Goal: Information Seeking & Learning: Learn about a topic

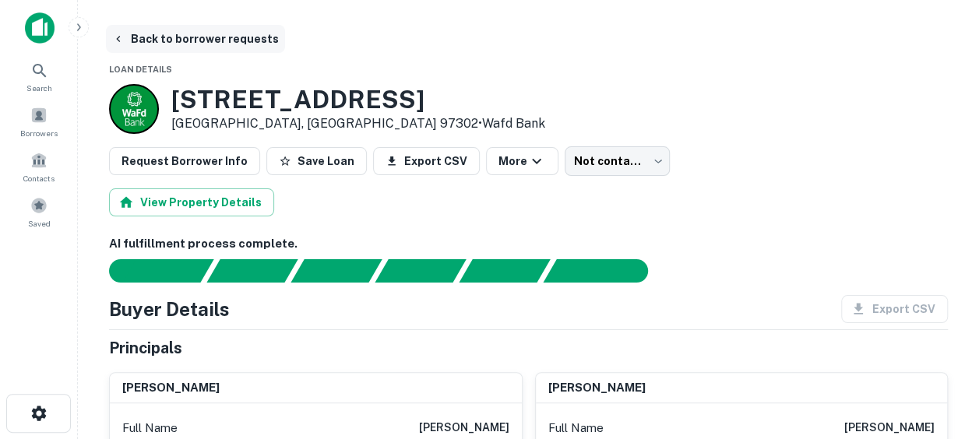
click at [118, 44] on icon "button" at bounding box center [118, 39] width 12 height 12
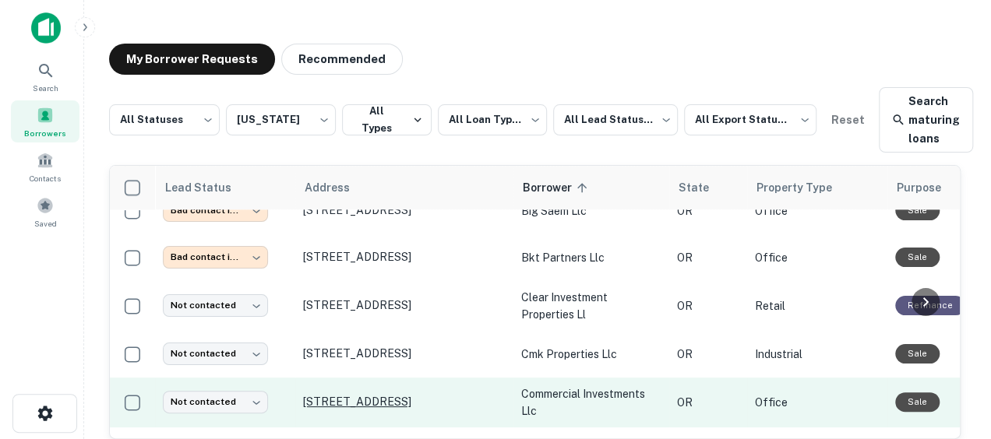
scroll to position [400, 0]
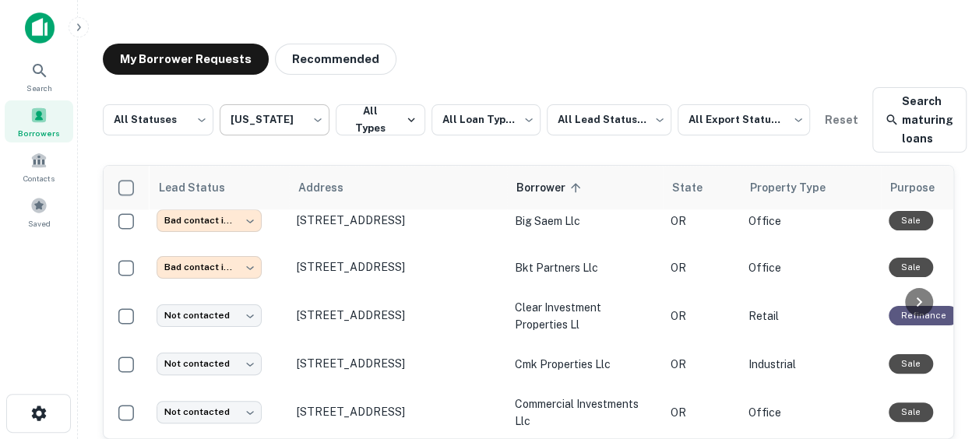
click at [305, 125] on body "**********" at bounding box center [489, 219] width 979 height 439
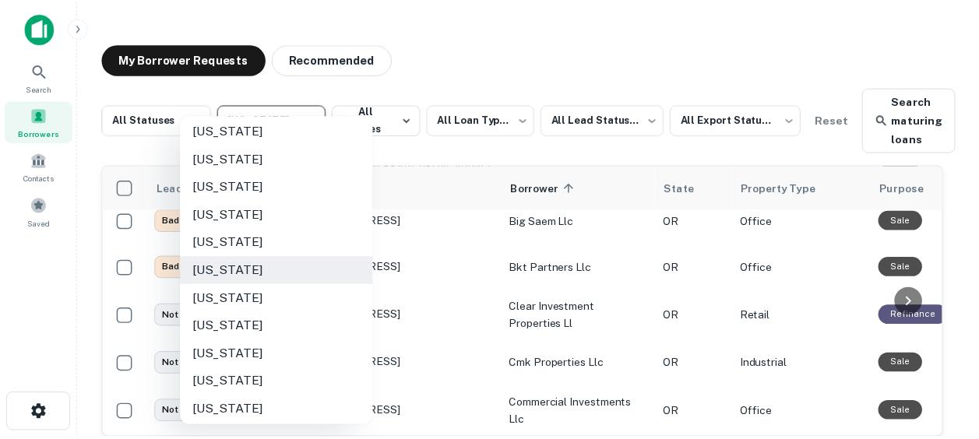
scroll to position [1131, 0]
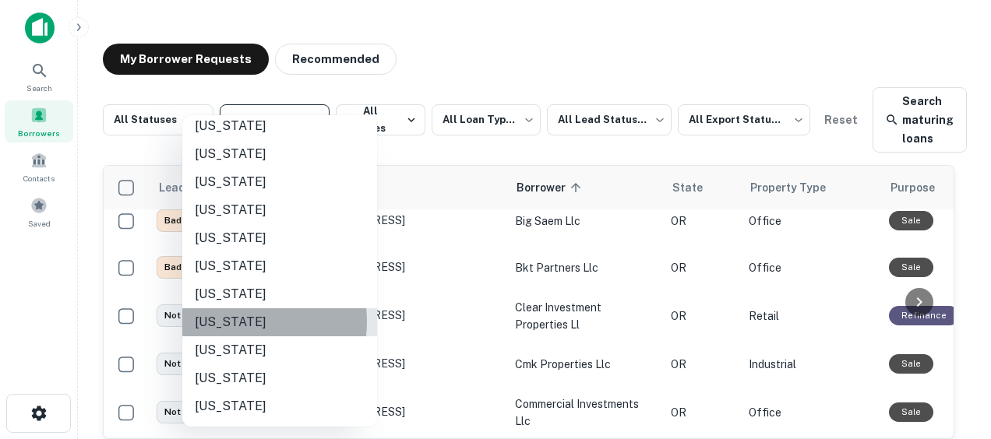
click at [236, 322] on li "Washington" at bounding box center [279, 322] width 195 height 28
type input "**"
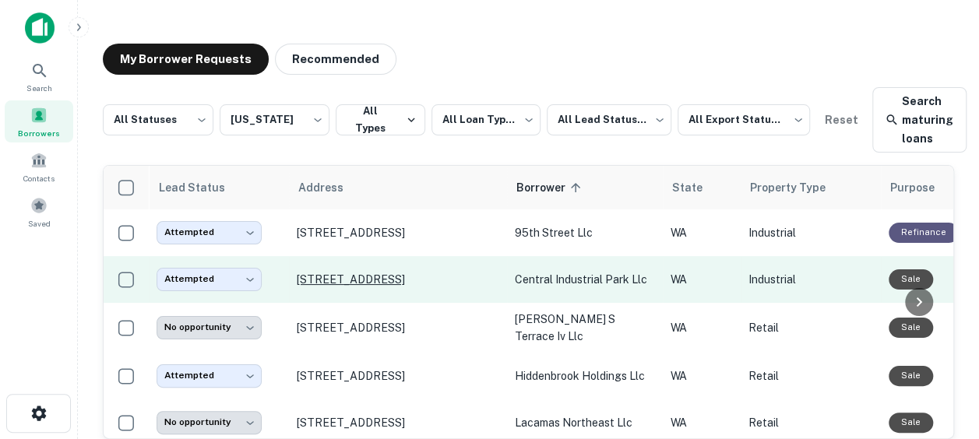
click at [348, 280] on p "6000 Ne 88th St Vancouver, WA 98665" at bounding box center [398, 280] width 202 height 14
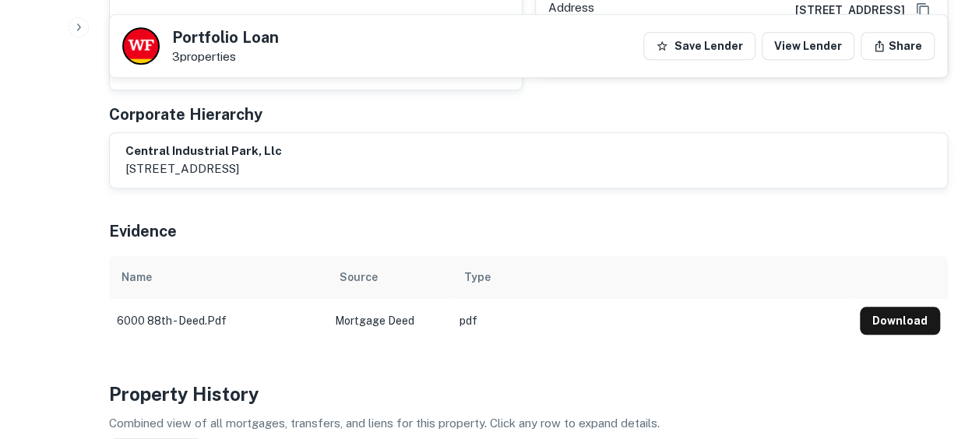
scroll to position [588, 0]
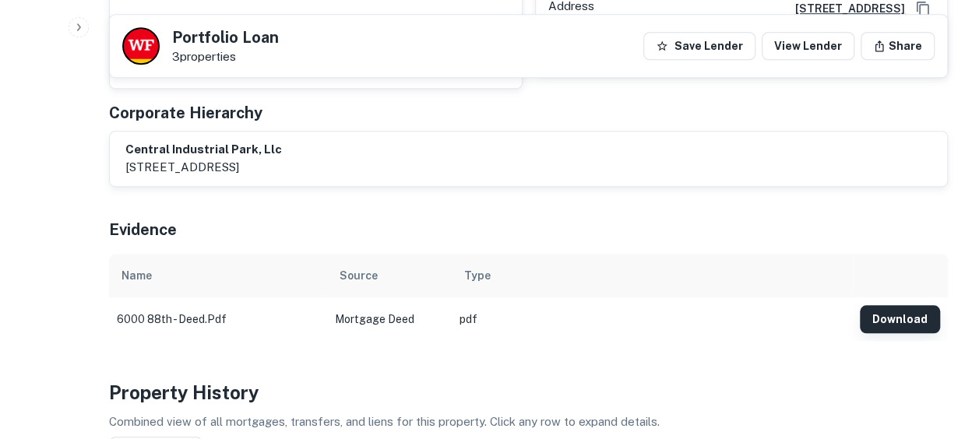
click at [911, 305] on button "Download" at bounding box center [900, 319] width 80 height 28
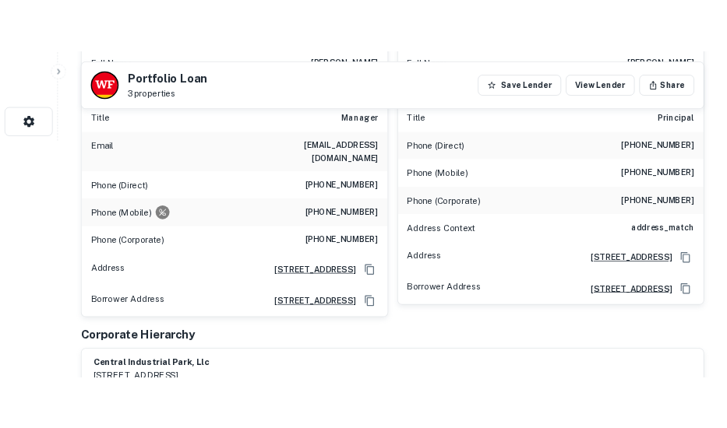
scroll to position [199, 0]
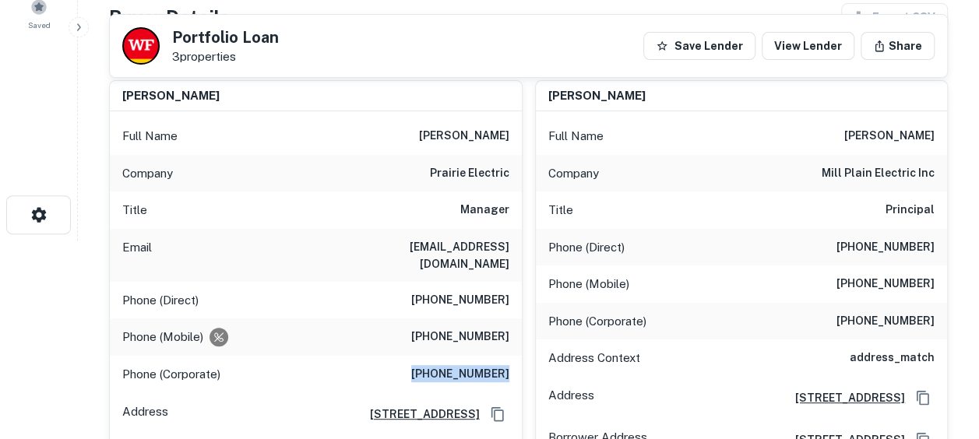
drag, startPoint x: 420, startPoint y: 354, endPoint x: 521, endPoint y: 360, distance: 101.4
click at [521, 360] on div "Phone (Corporate) (360) 573-2750" at bounding box center [316, 374] width 412 height 37
drag, startPoint x: 521, startPoint y: 360, endPoint x: 476, endPoint y: 357, distance: 45.3
copy h6 "(360) 573-2750"
drag, startPoint x: 844, startPoint y: 282, endPoint x: 935, endPoint y: 284, distance: 91.1
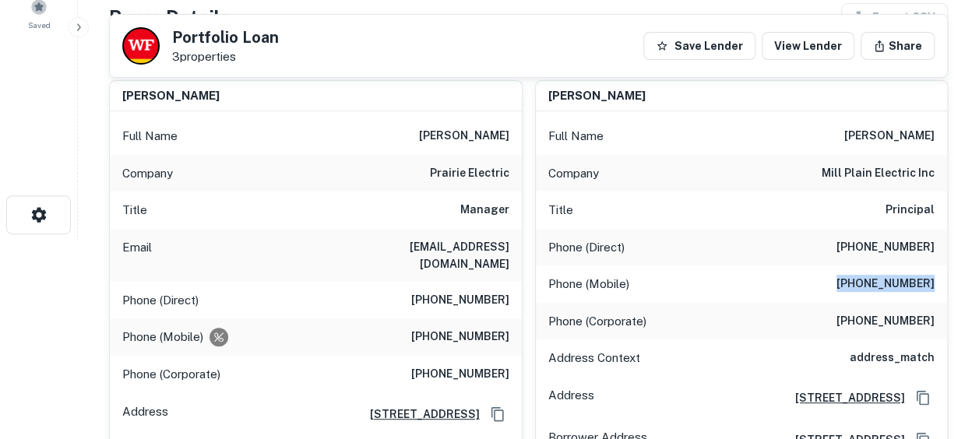
click at [935, 284] on div "Phone (Mobile) (360) 921-8605" at bounding box center [742, 284] width 412 height 37
copy h6 "(360) 921-8605"
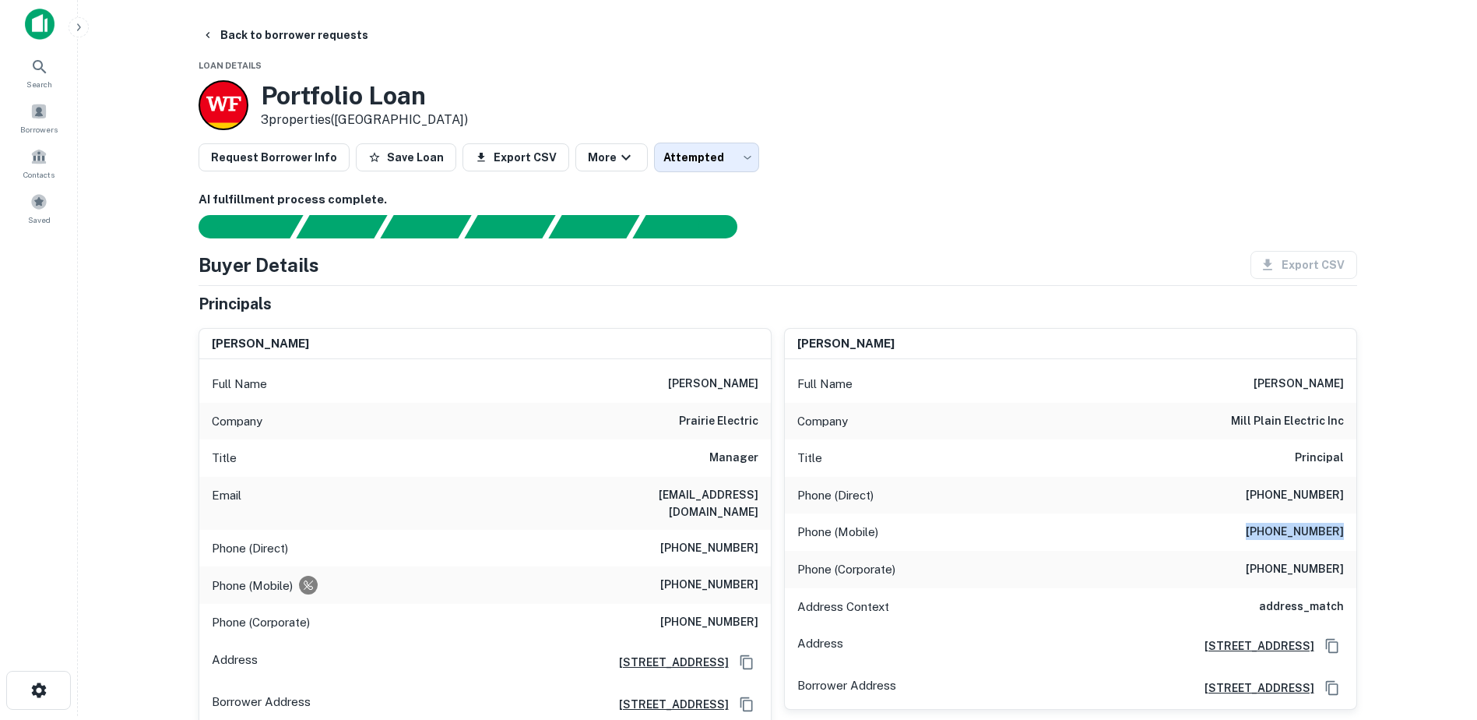
scroll to position [0, 0]
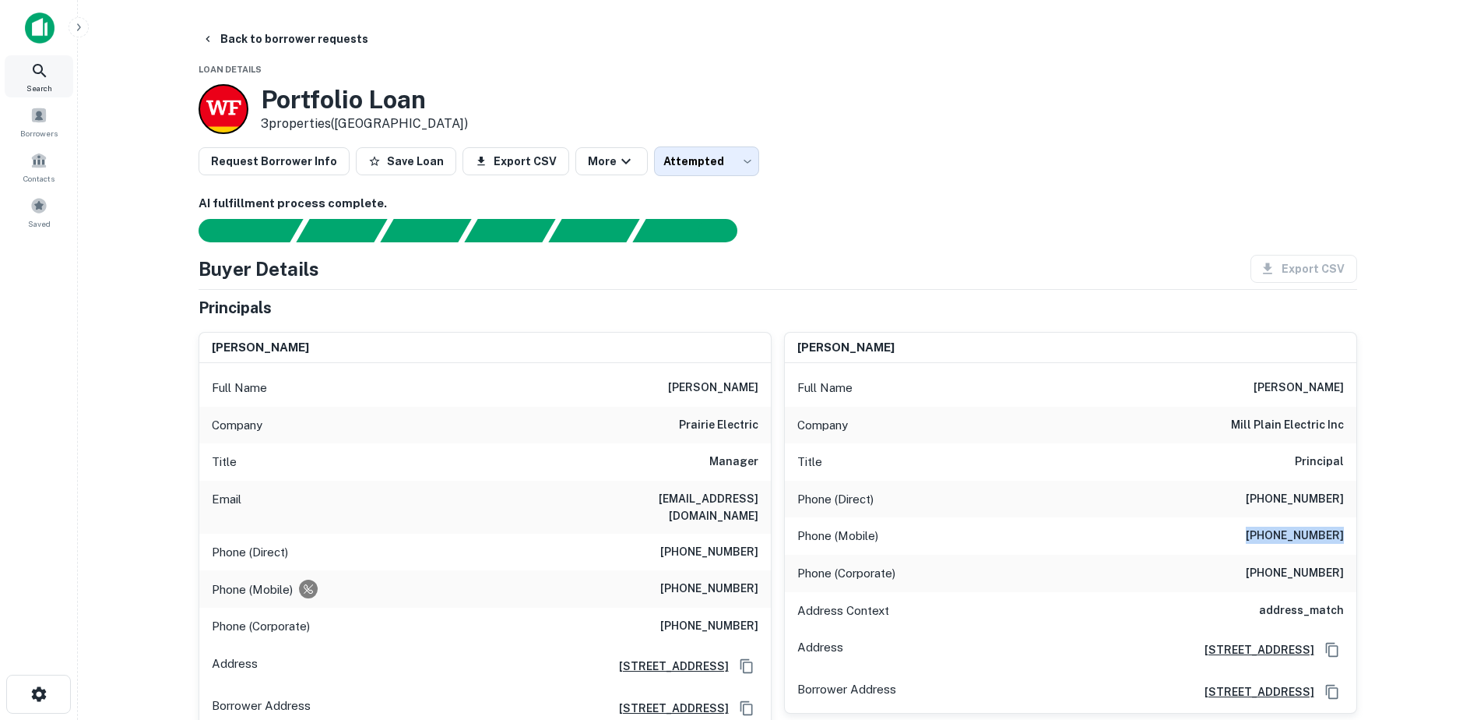
click at [42, 76] on icon at bounding box center [39, 71] width 19 height 19
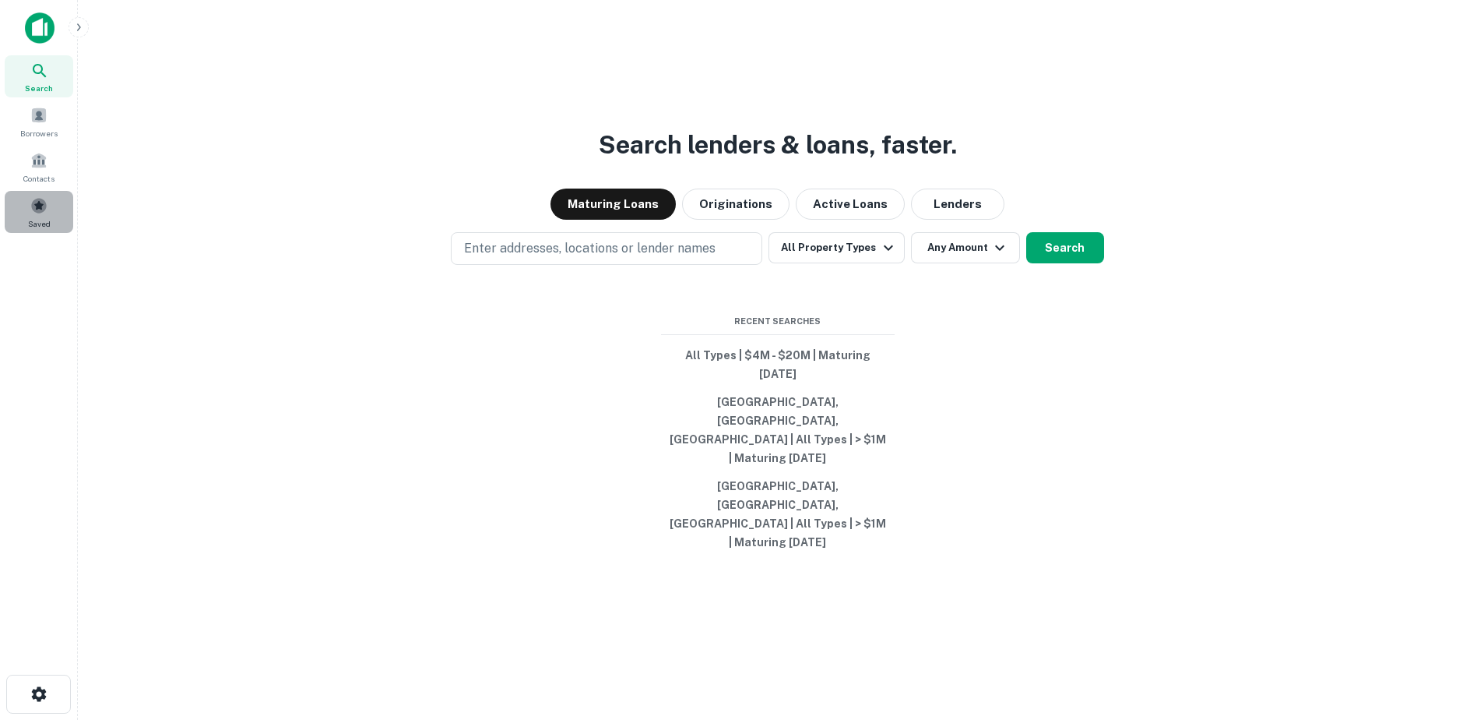
click at [34, 214] on div "Saved" at bounding box center [39, 212] width 69 height 42
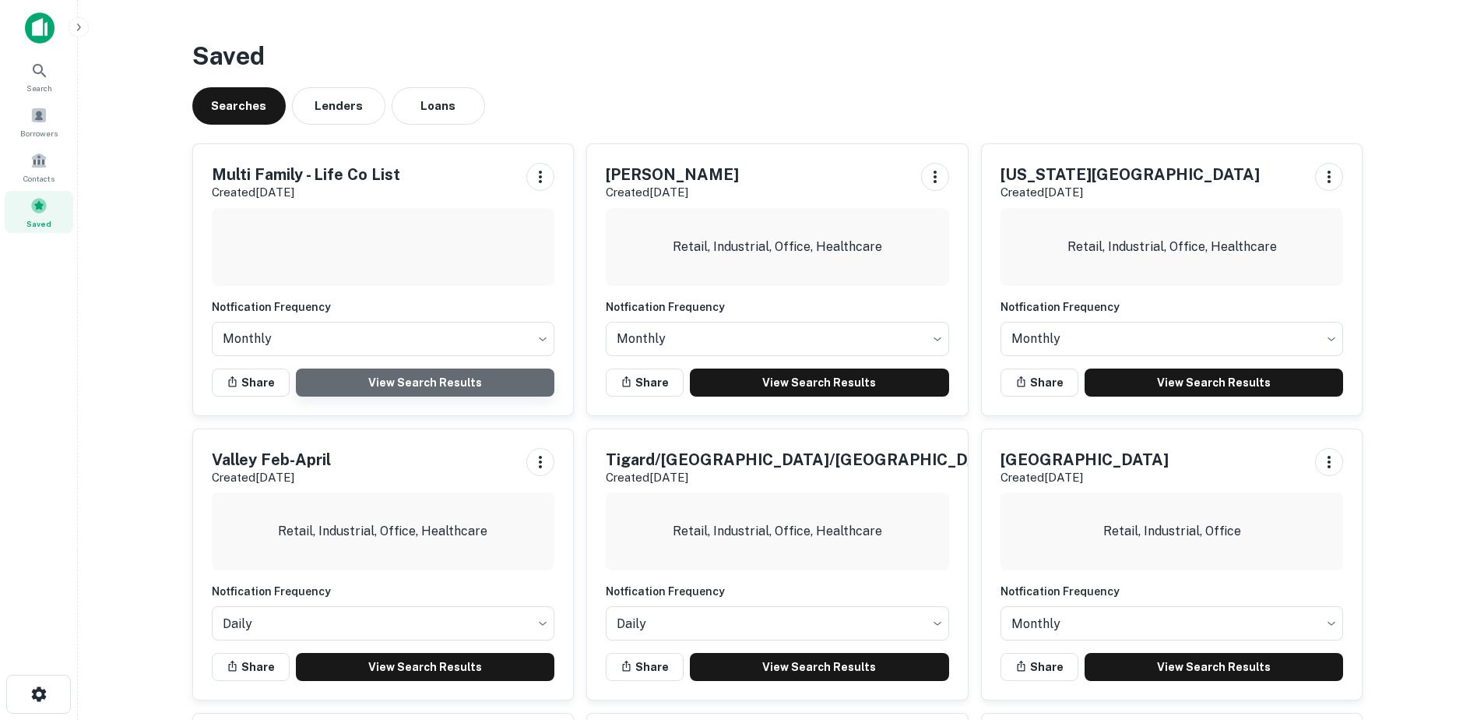
click at [379, 379] on link "View Search Results" at bounding box center [425, 382] width 259 height 28
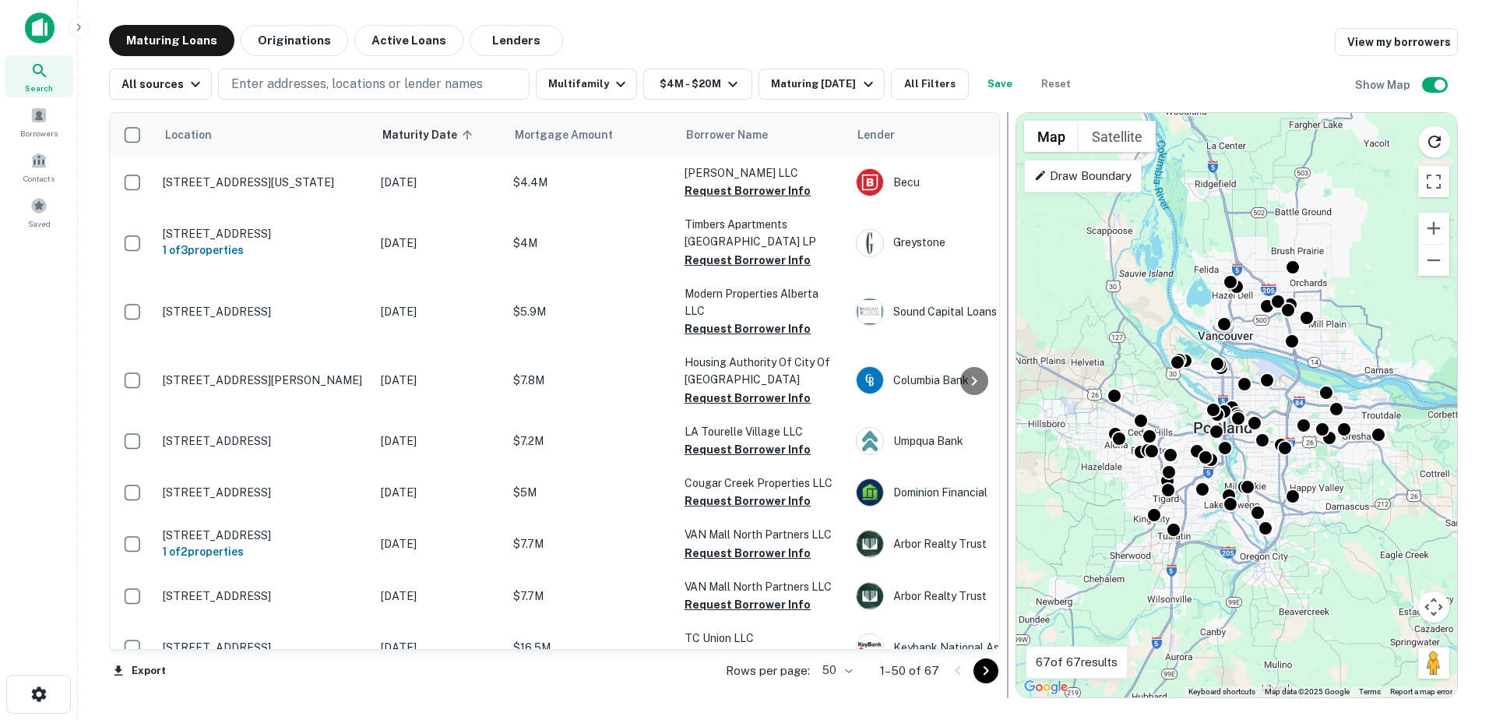
drag, startPoint x: 923, startPoint y: 260, endPoint x: 1006, endPoint y: 260, distance: 83.3
click at [1006, 260] on div at bounding box center [1008, 405] width 16 height 586
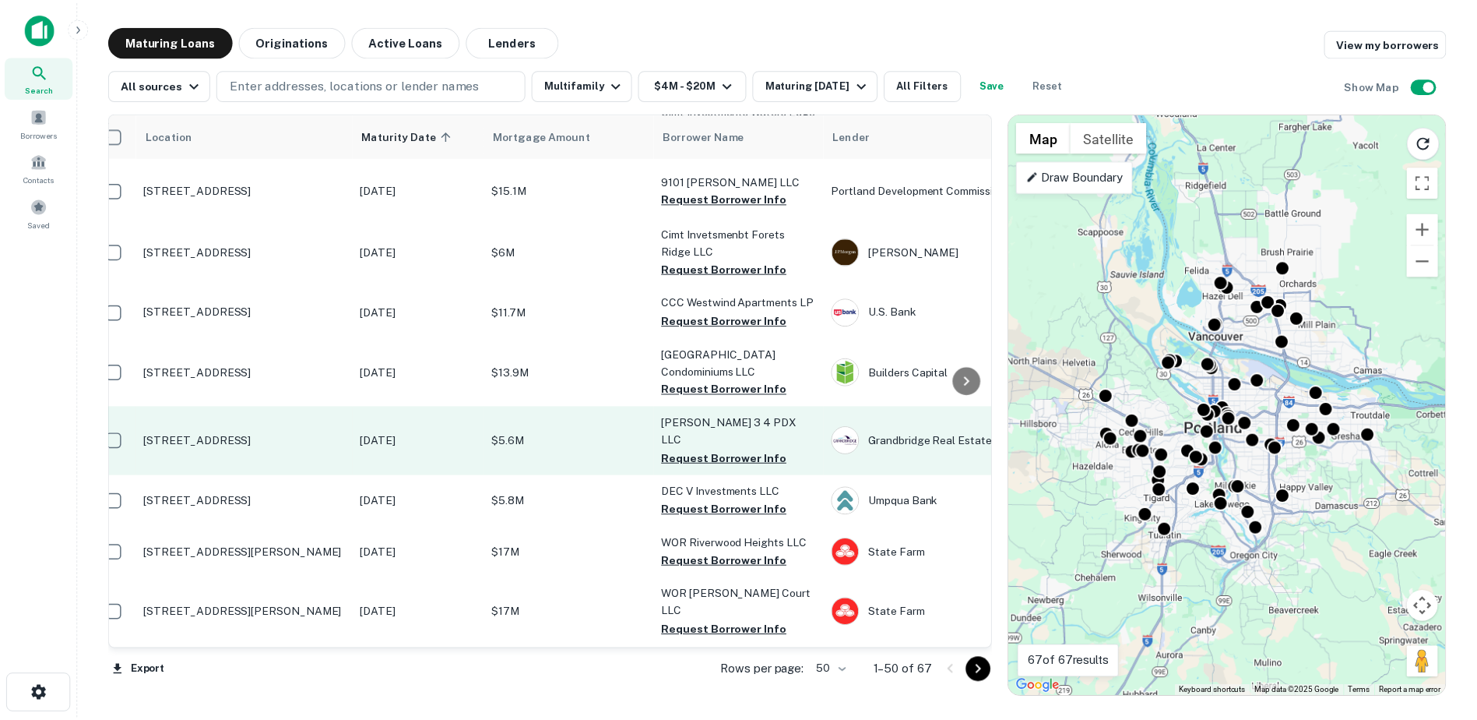
scroll to position [1461, 0]
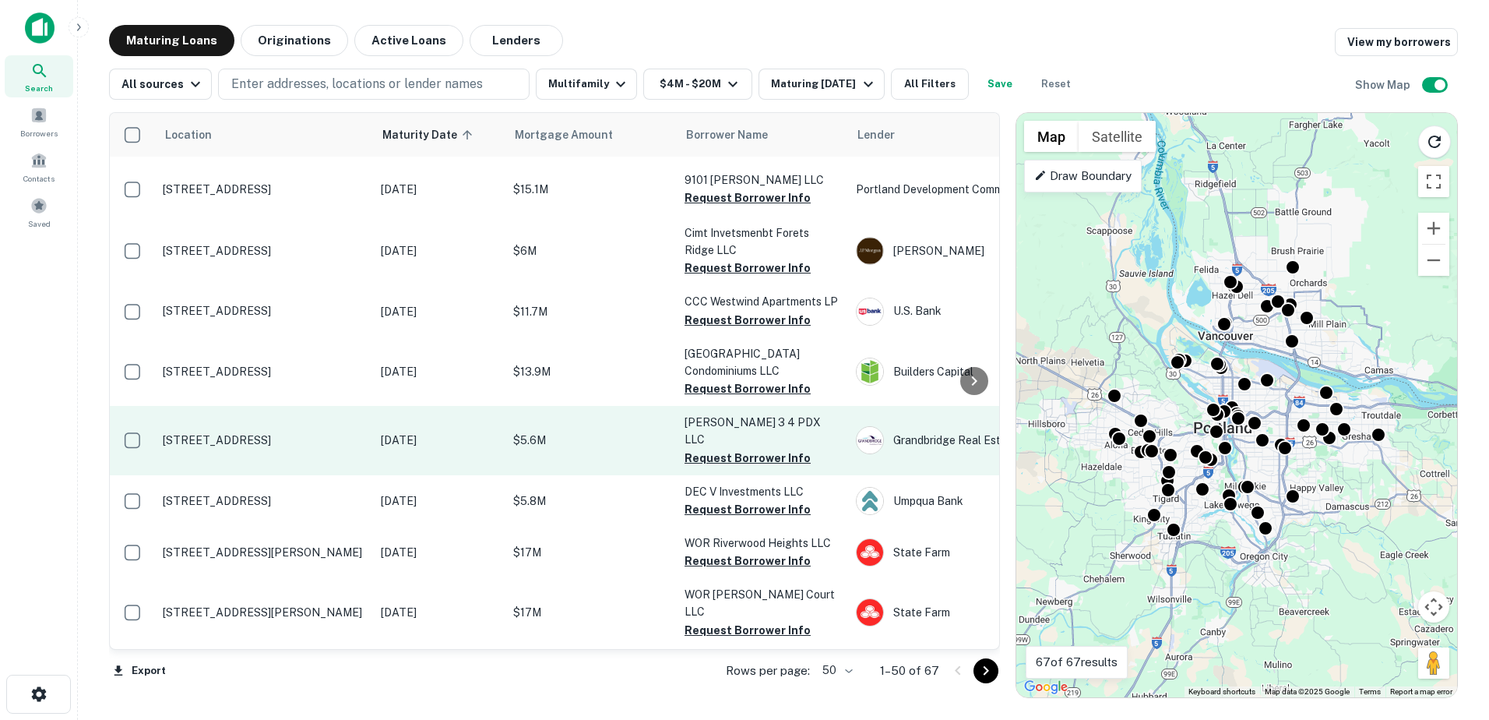
click at [231, 433] on p "[STREET_ADDRESS]" at bounding box center [264, 440] width 202 height 14
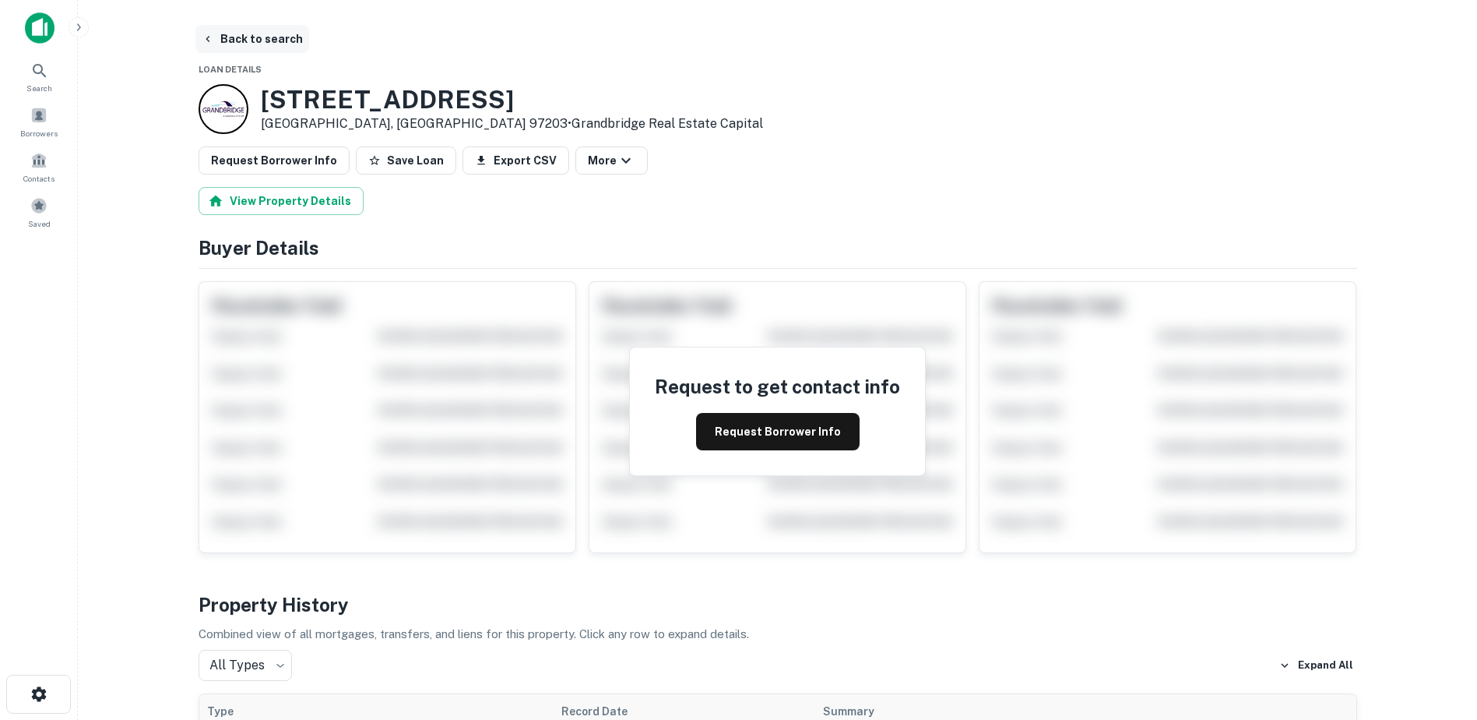
click at [220, 37] on button "Back to search" at bounding box center [252, 39] width 114 height 28
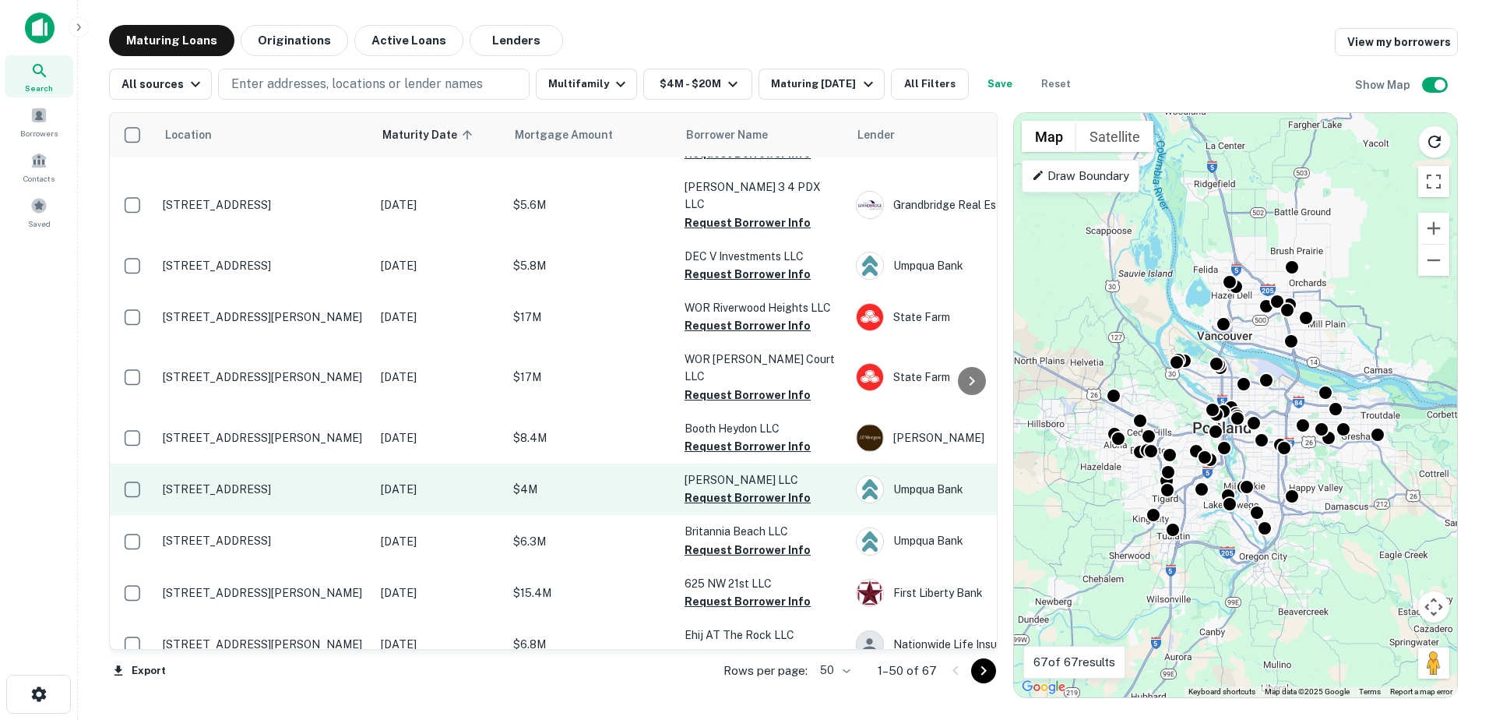
scroll to position [1697, 0]
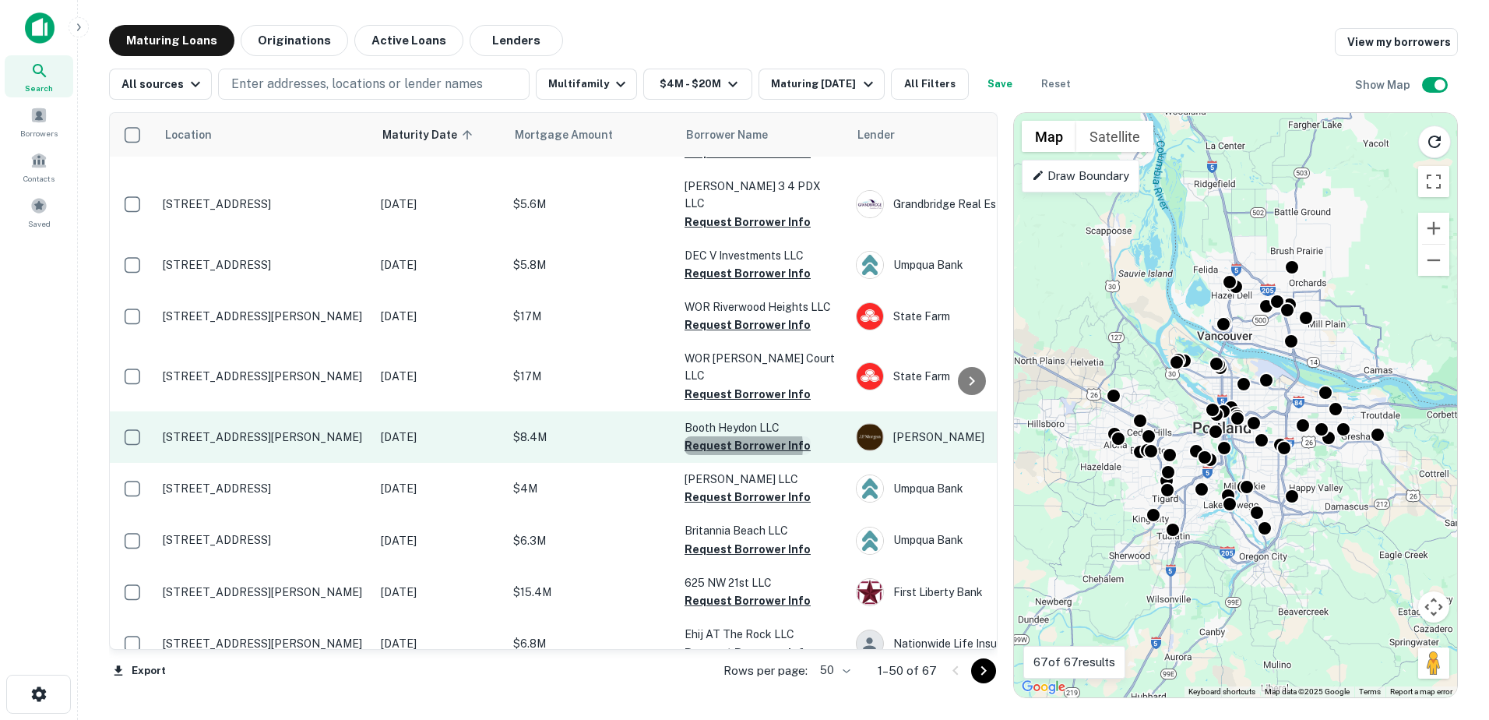
click at [732, 436] on button "Request Borrower Info" at bounding box center [748, 445] width 126 height 19
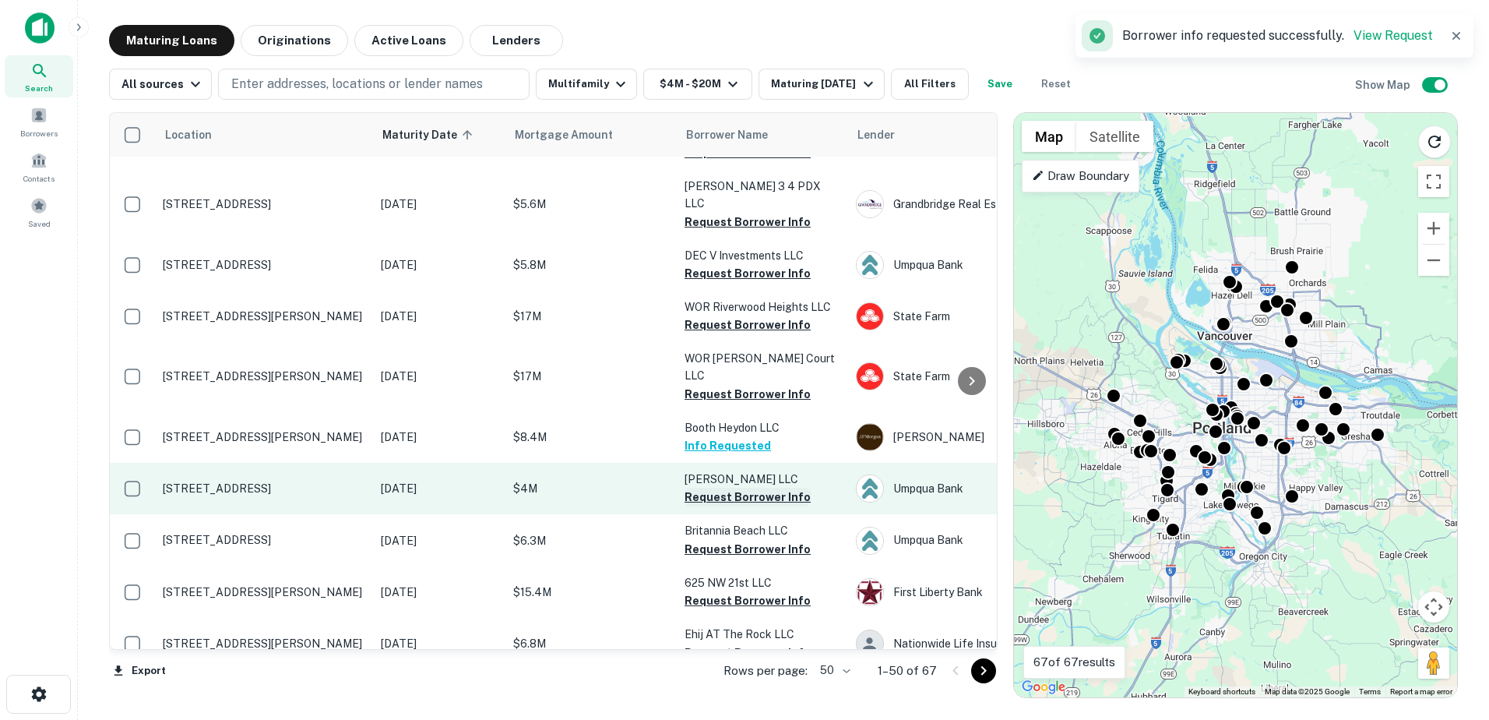
click at [724, 487] on button "Request Borrower Info" at bounding box center [748, 496] width 126 height 19
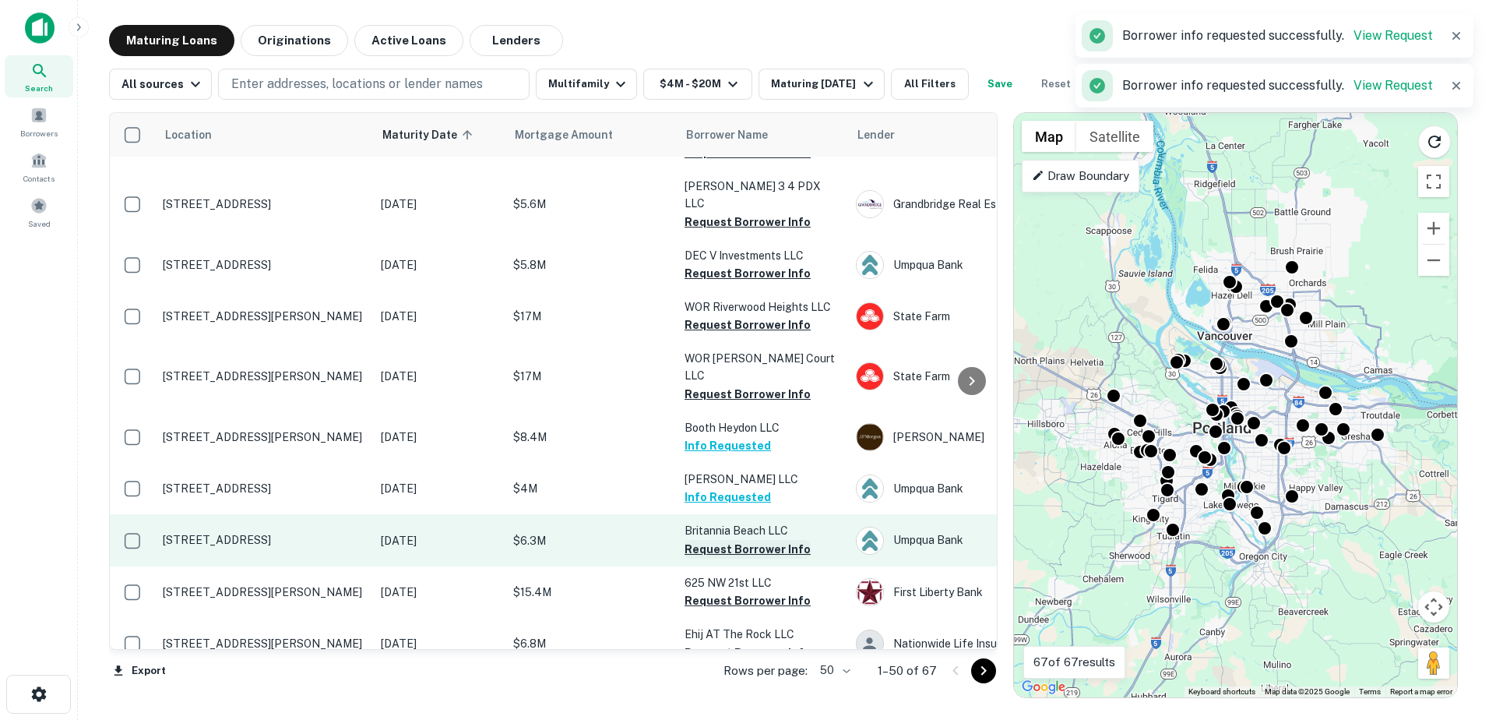
click at [713, 540] on button "Request Borrower Info" at bounding box center [748, 549] width 126 height 19
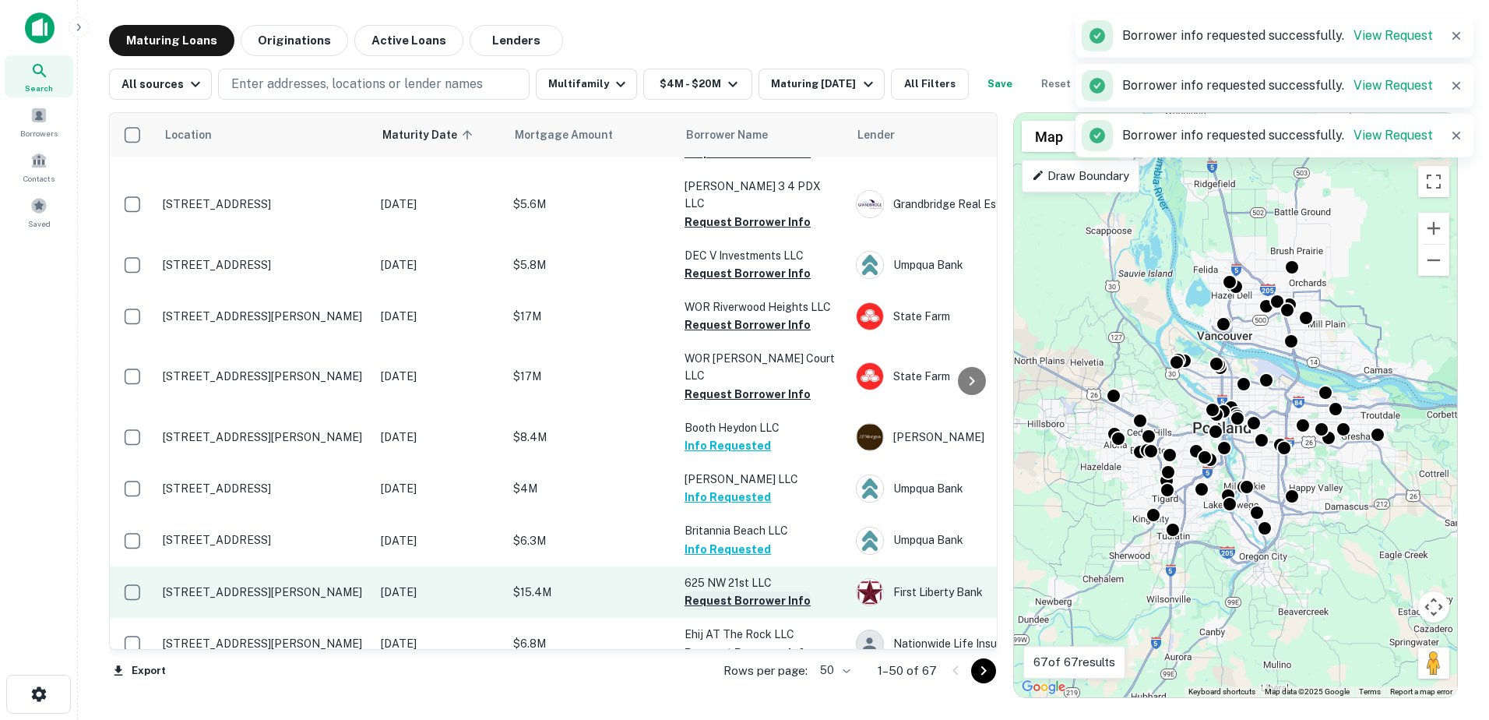
click at [732, 591] on button "Request Borrower Info" at bounding box center [748, 600] width 126 height 19
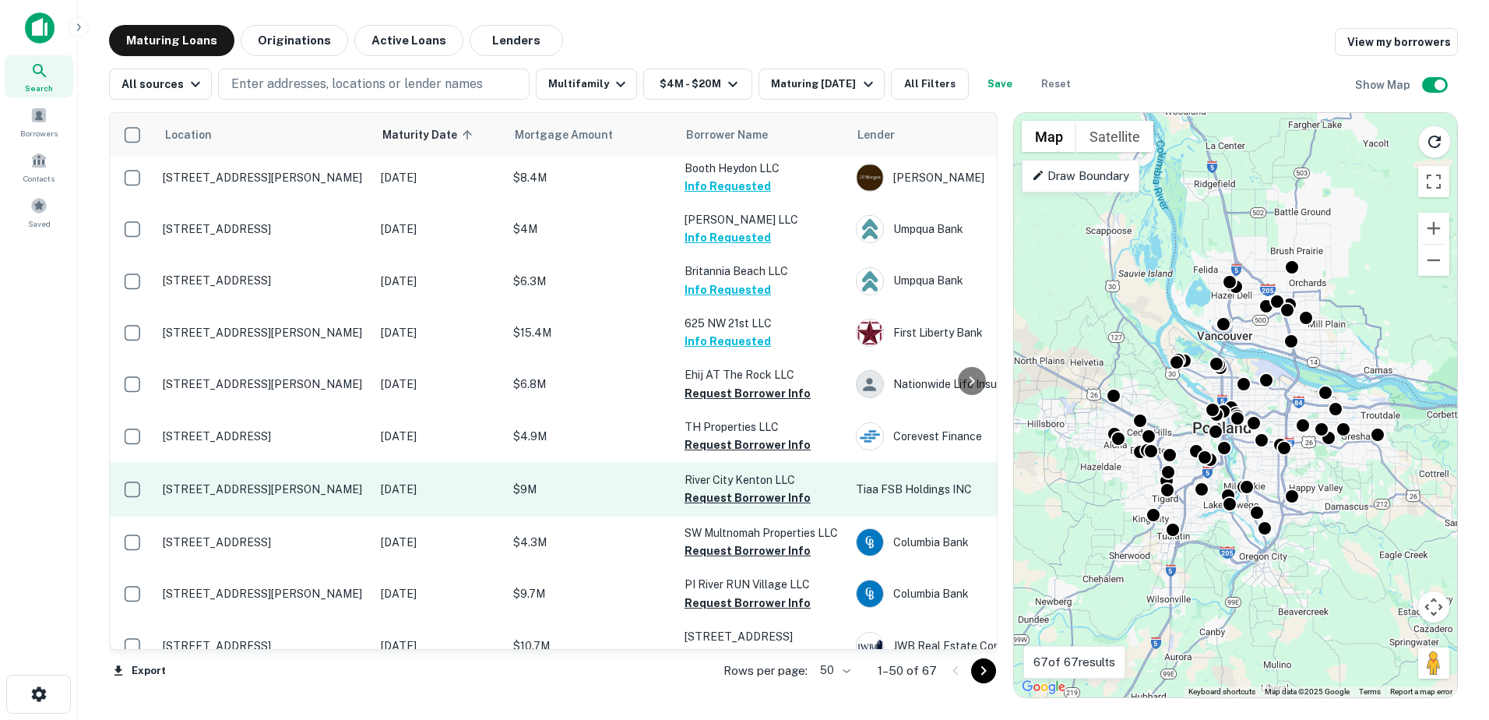
scroll to position [1957, 0]
click at [722, 487] on button "Request Borrower Info" at bounding box center [748, 496] width 126 height 19
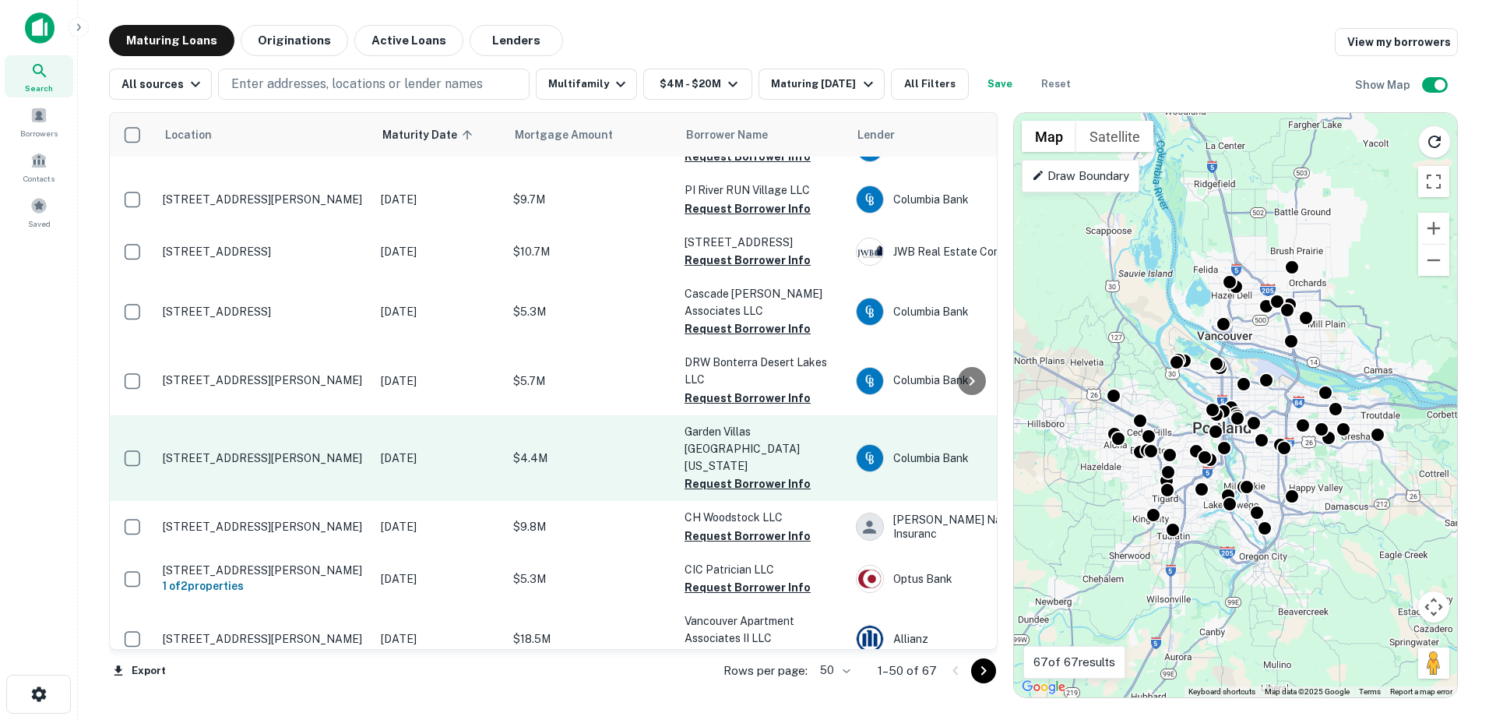
scroll to position [2371, 0]
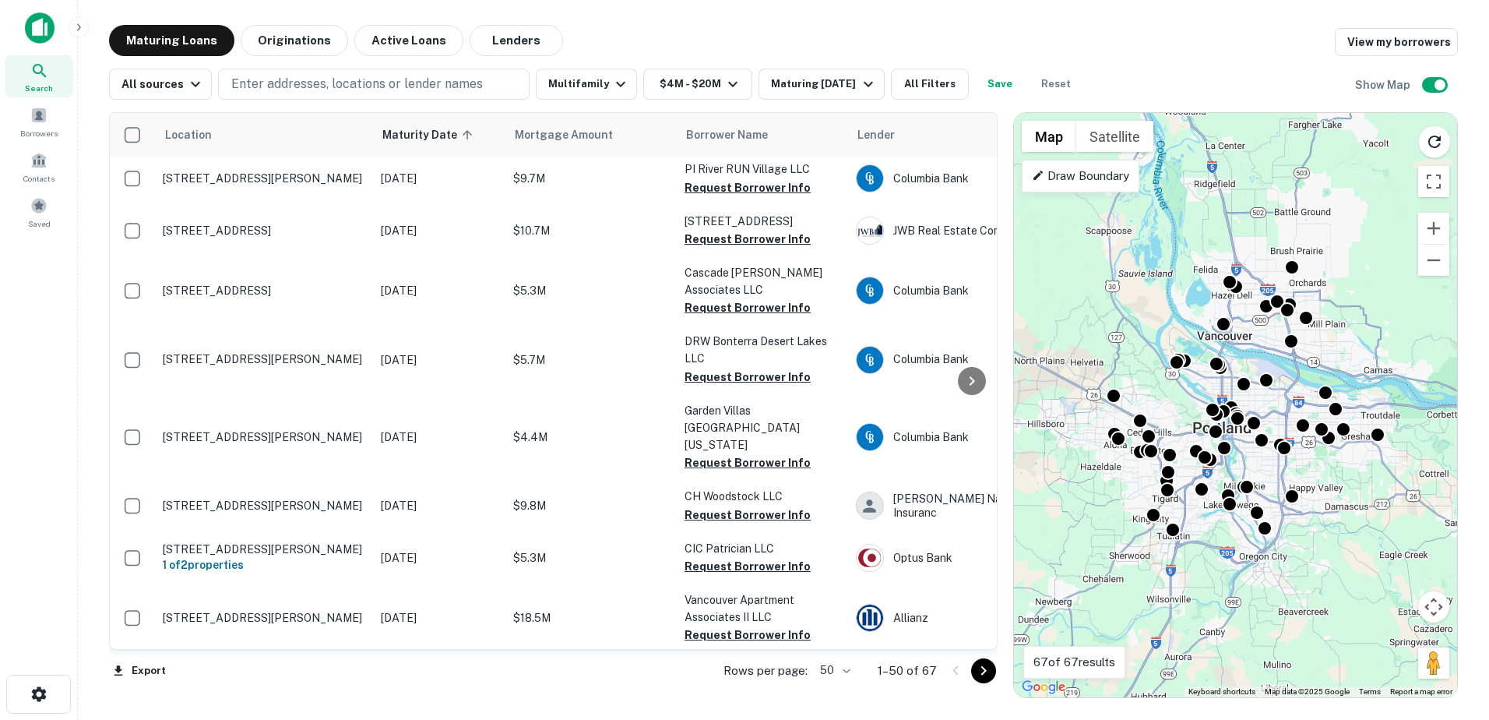
click at [986, 676] on icon "Go to next page" at bounding box center [983, 670] width 19 height 19
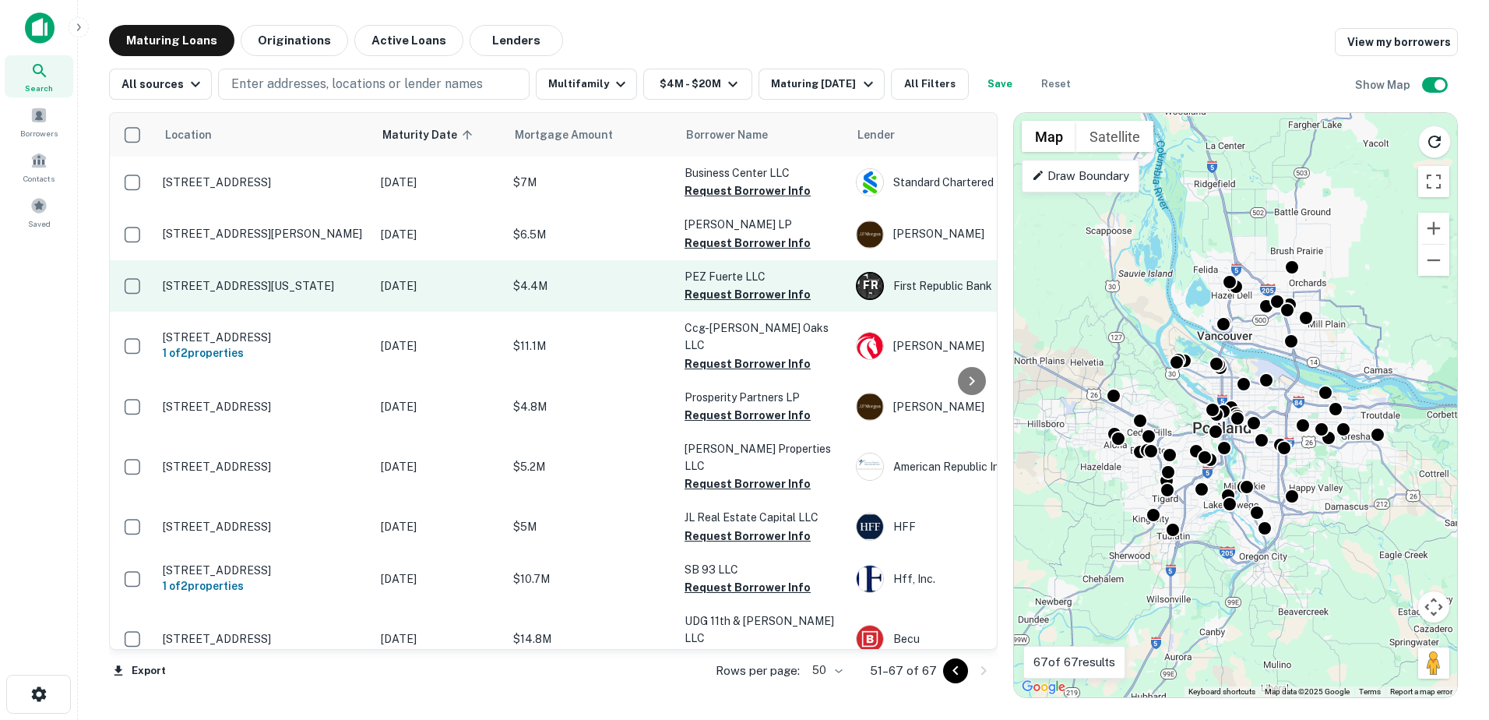
click at [455, 283] on p "[DATE]" at bounding box center [439, 285] width 117 height 17
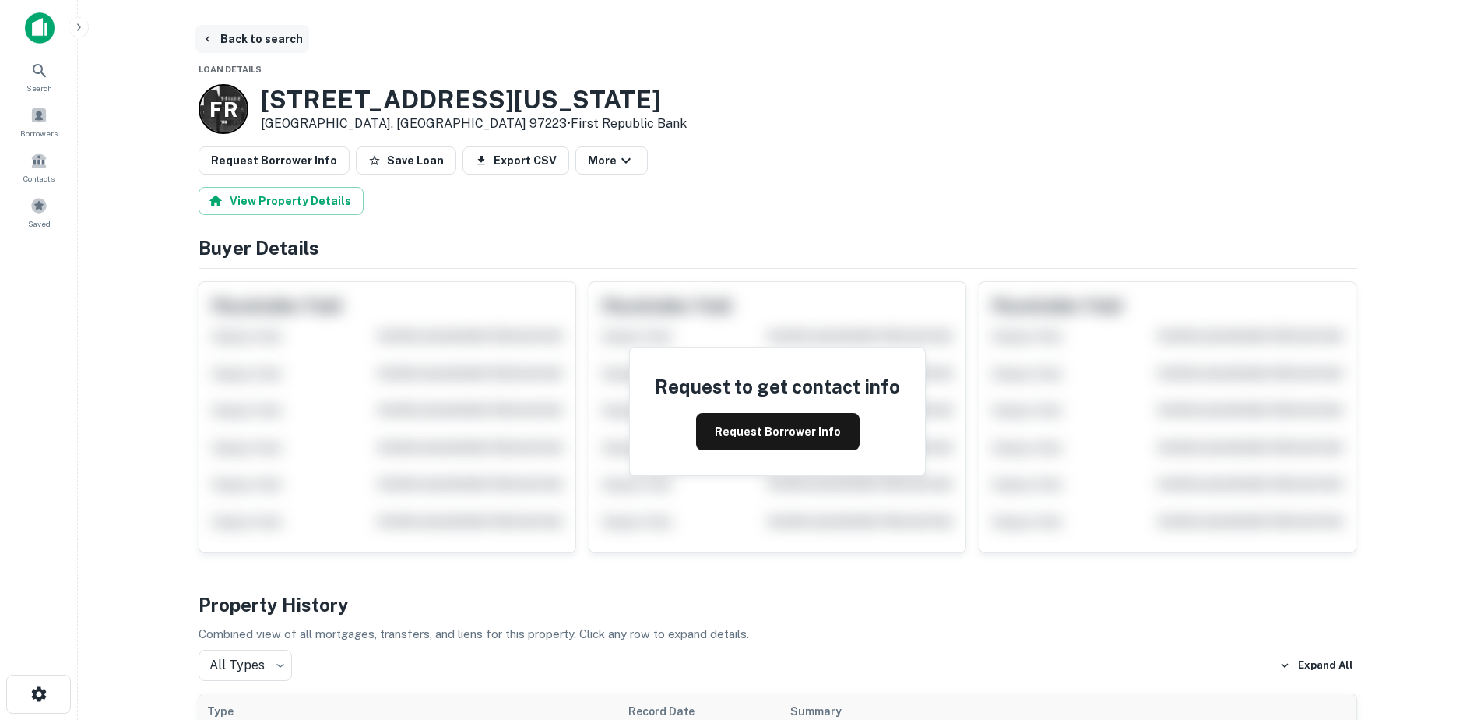
click at [211, 43] on icon "button" at bounding box center [208, 39] width 12 height 12
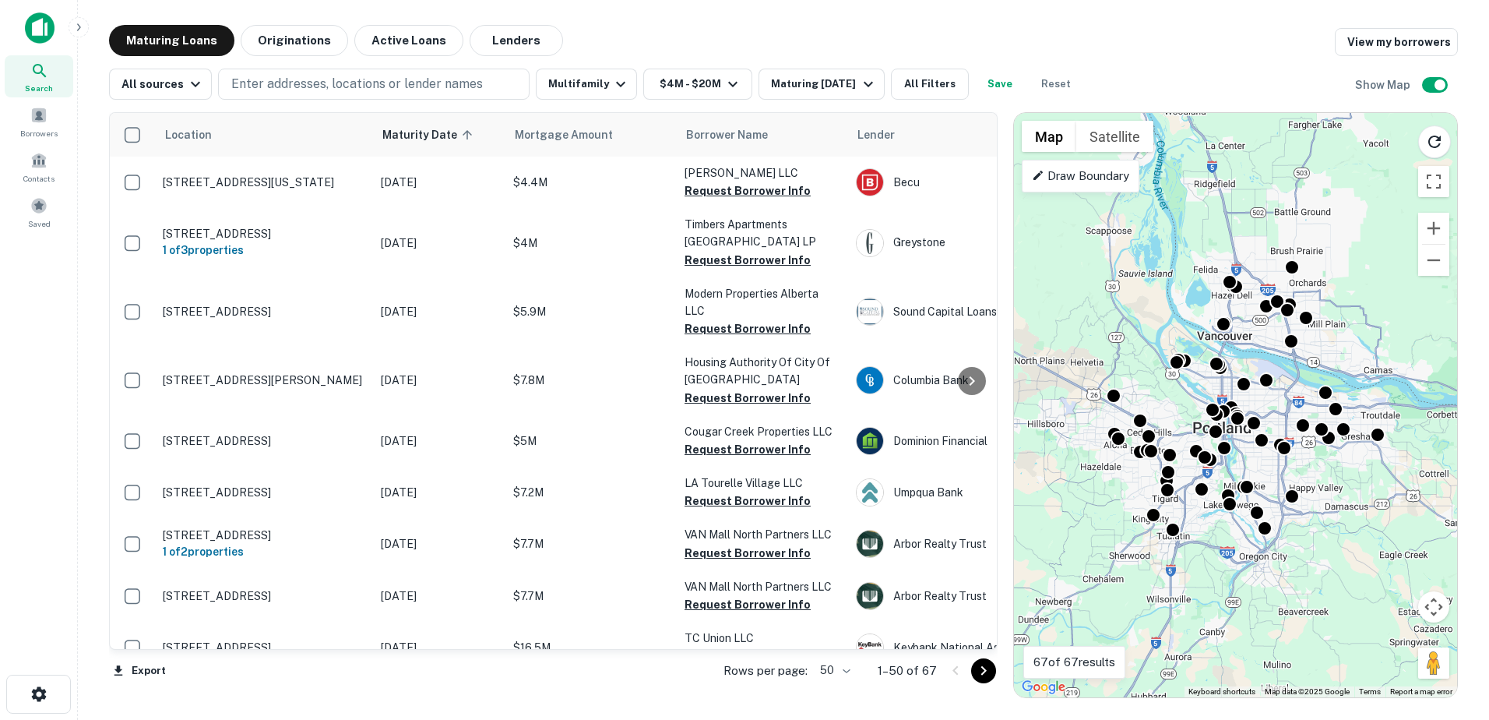
click at [984, 665] on icon "Go to next page" at bounding box center [983, 670] width 19 height 19
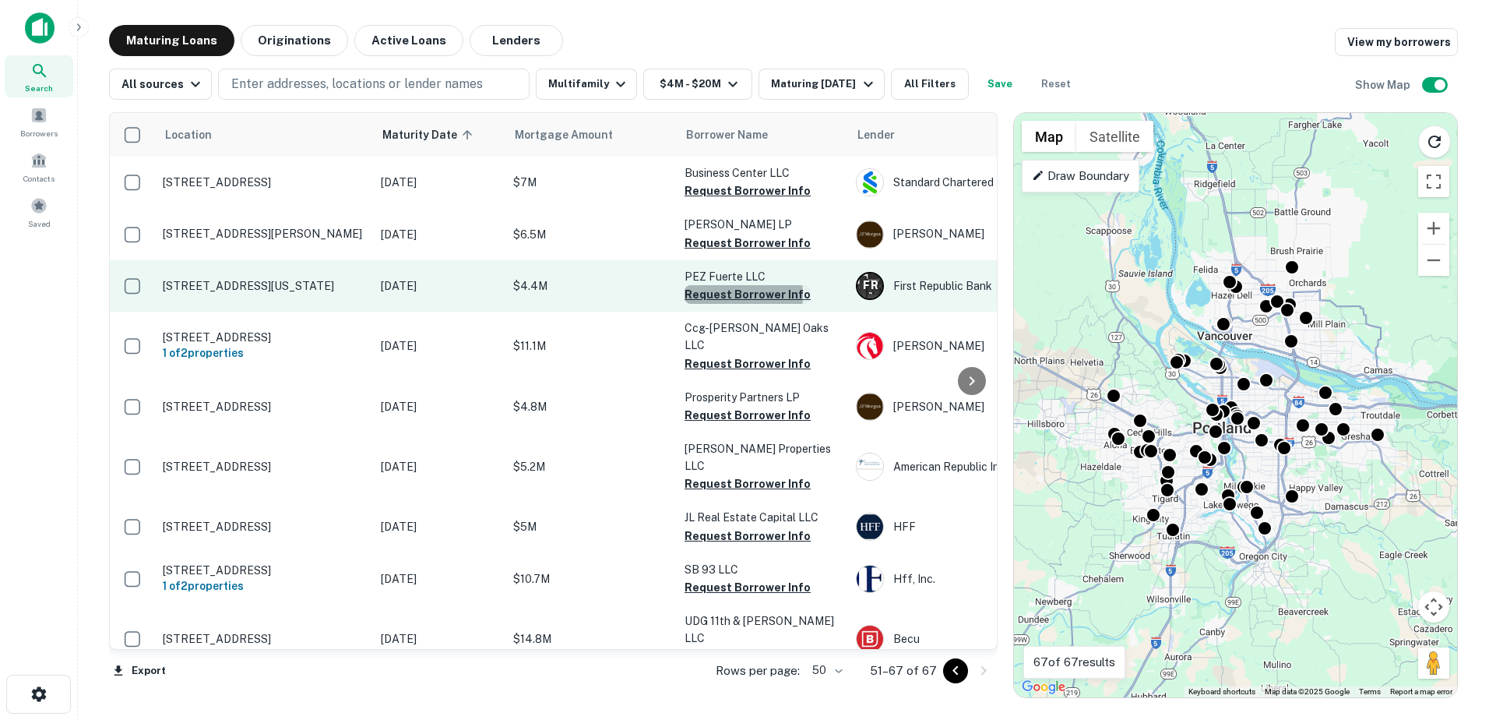
click at [709, 295] on button "Request Borrower Info" at bounding box center [748, 294] width 126 height 19
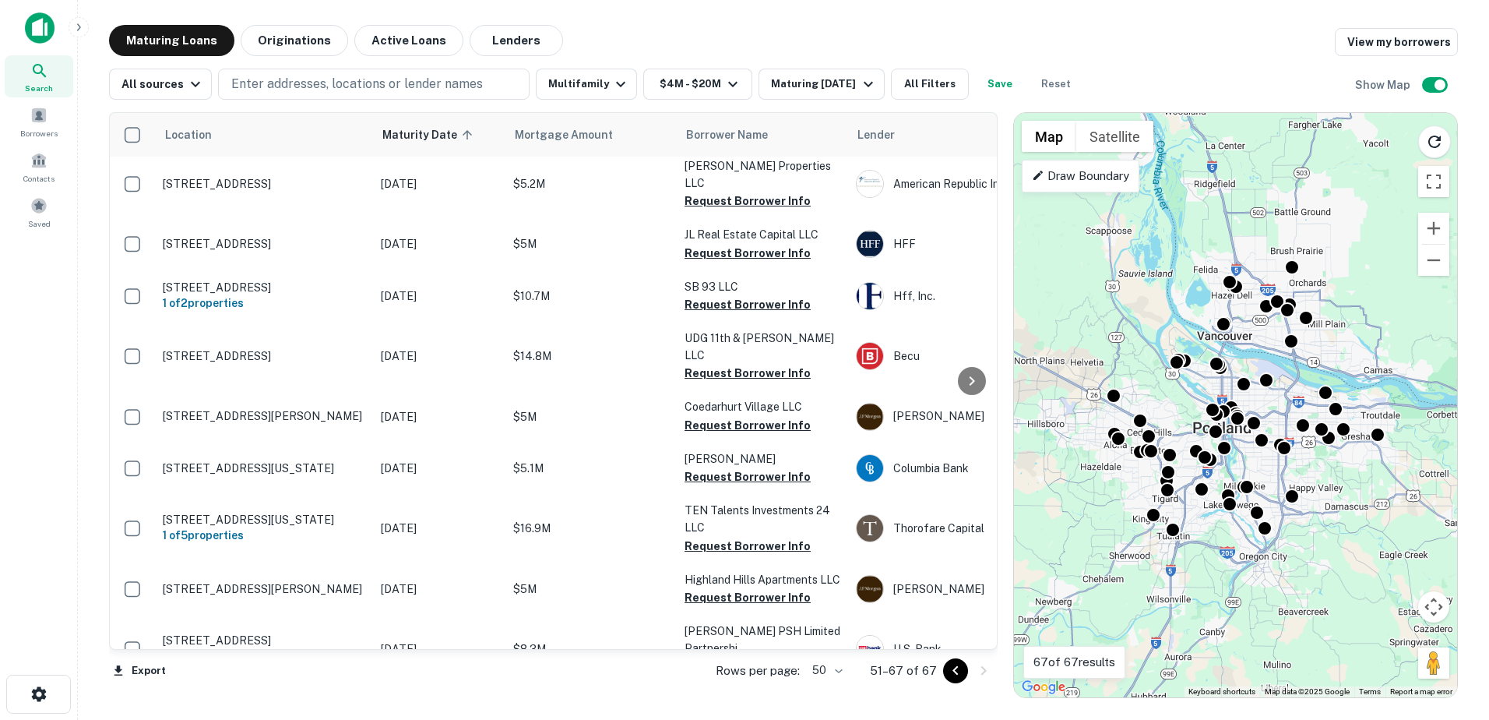
scroll to position [294, 0]
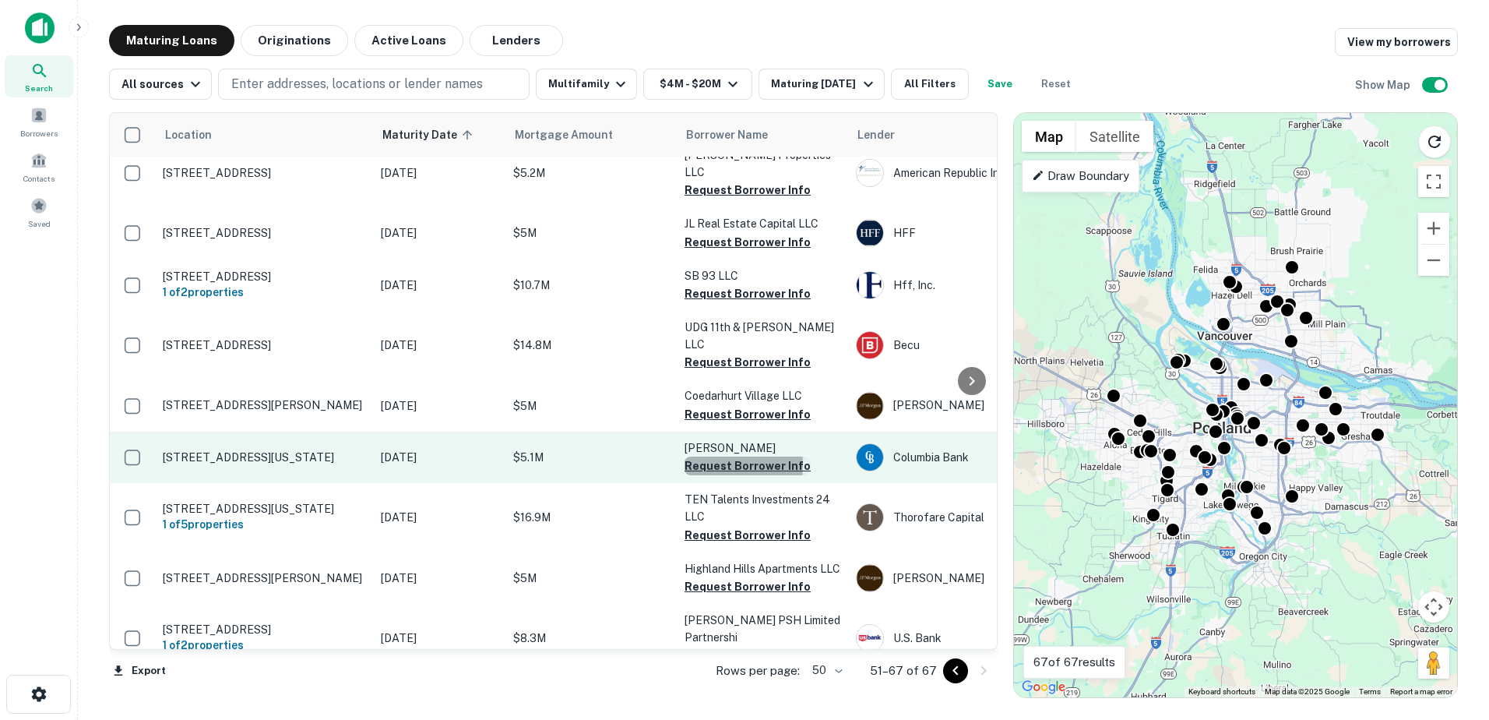
click at [698, 456] on button "Request Borrower Info" at bounding box center [748, 465] width 126 height 19
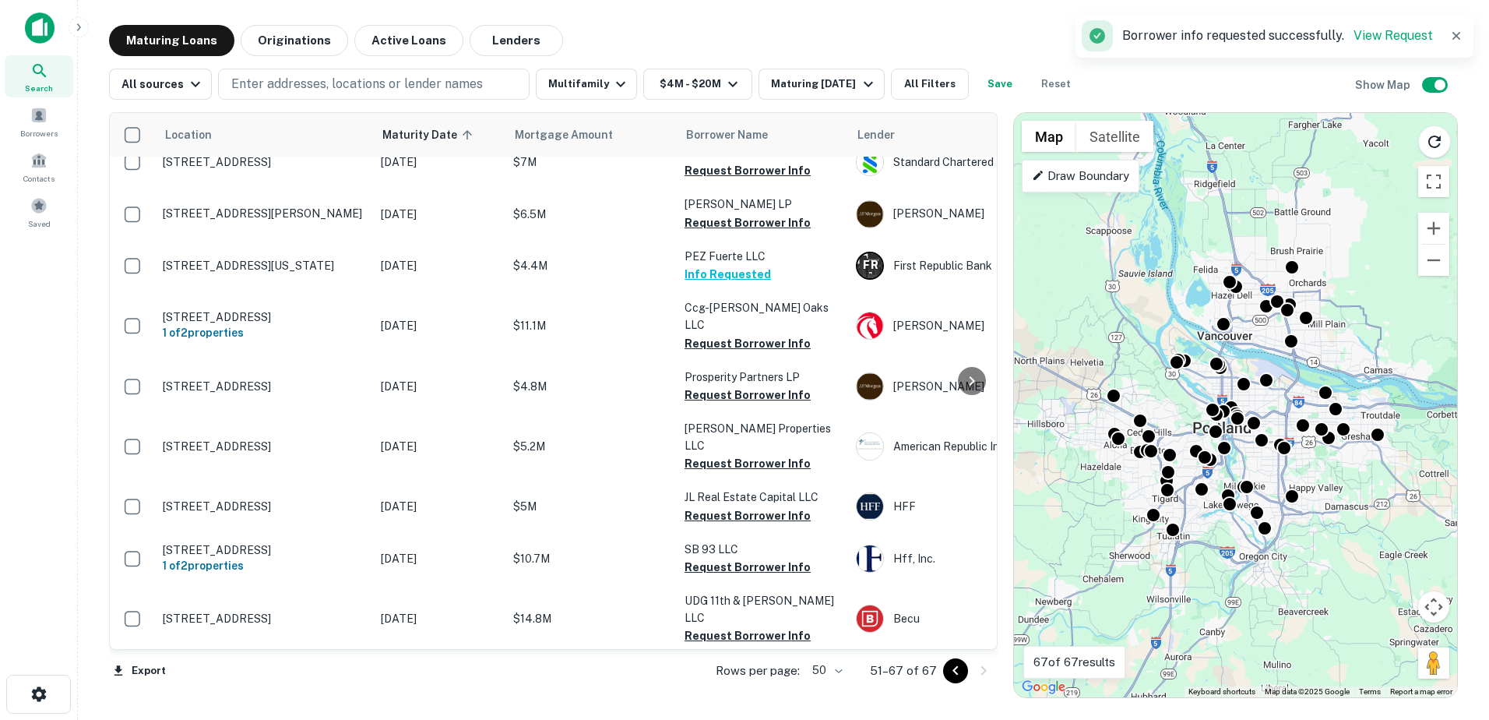
scroll to position [0, 0]
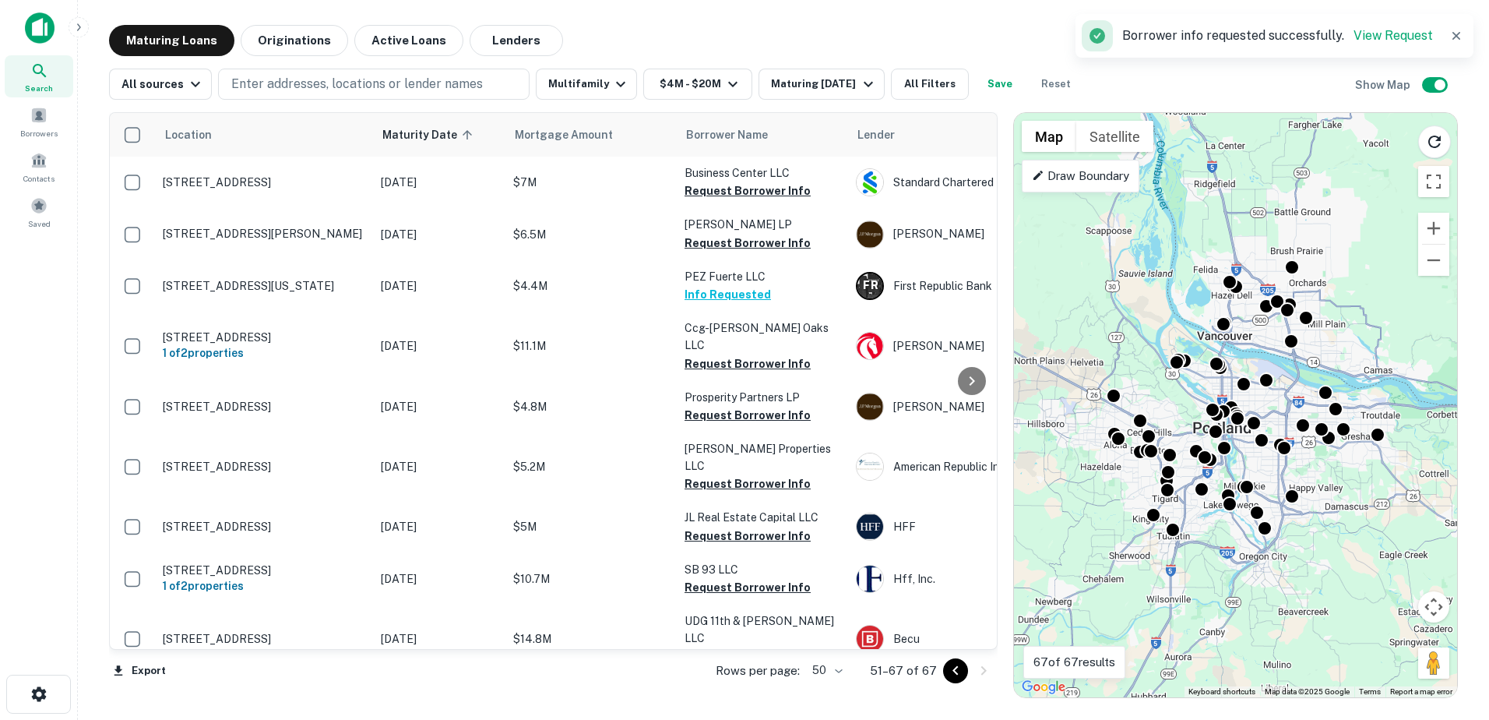
click at [959, 673] on icon "Go to previous page" at bounding box center [955, 670] width 19 height 19
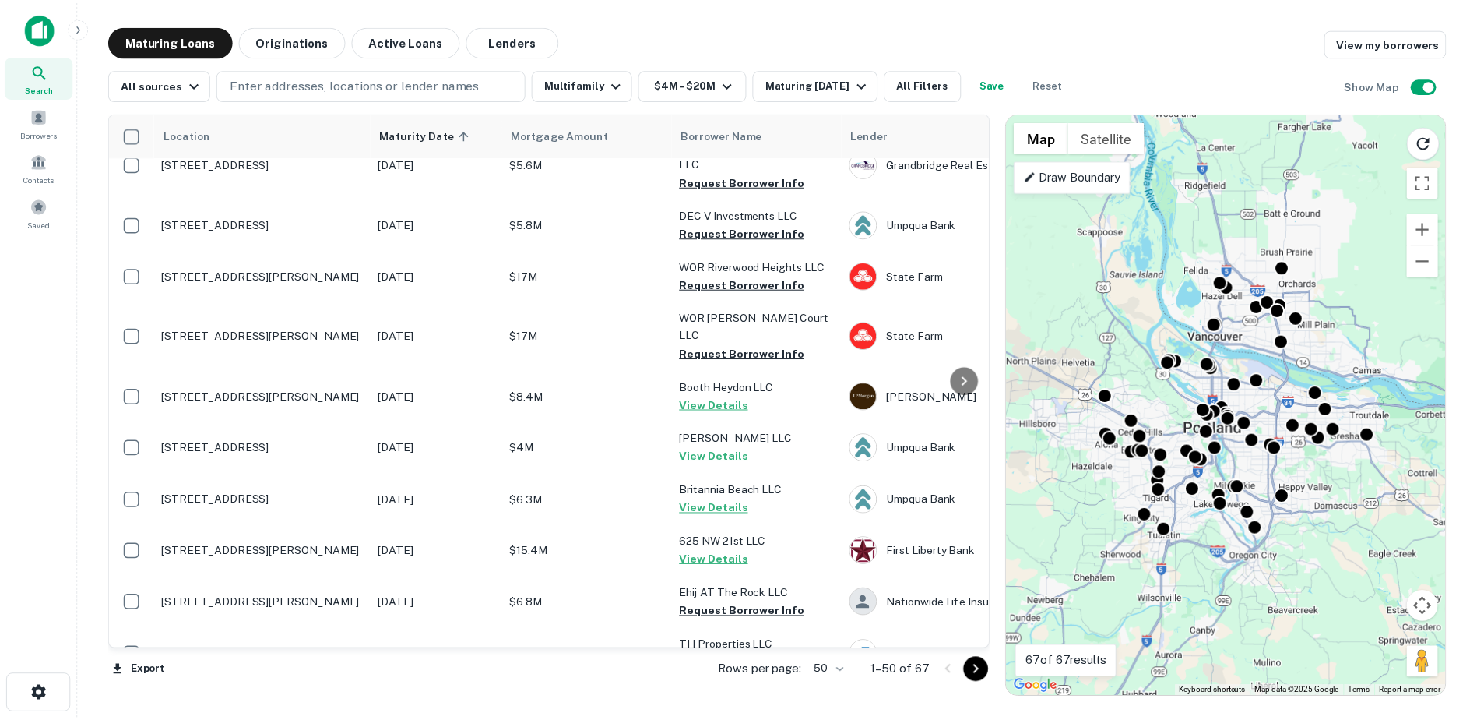
scroll to position [1739, 0]
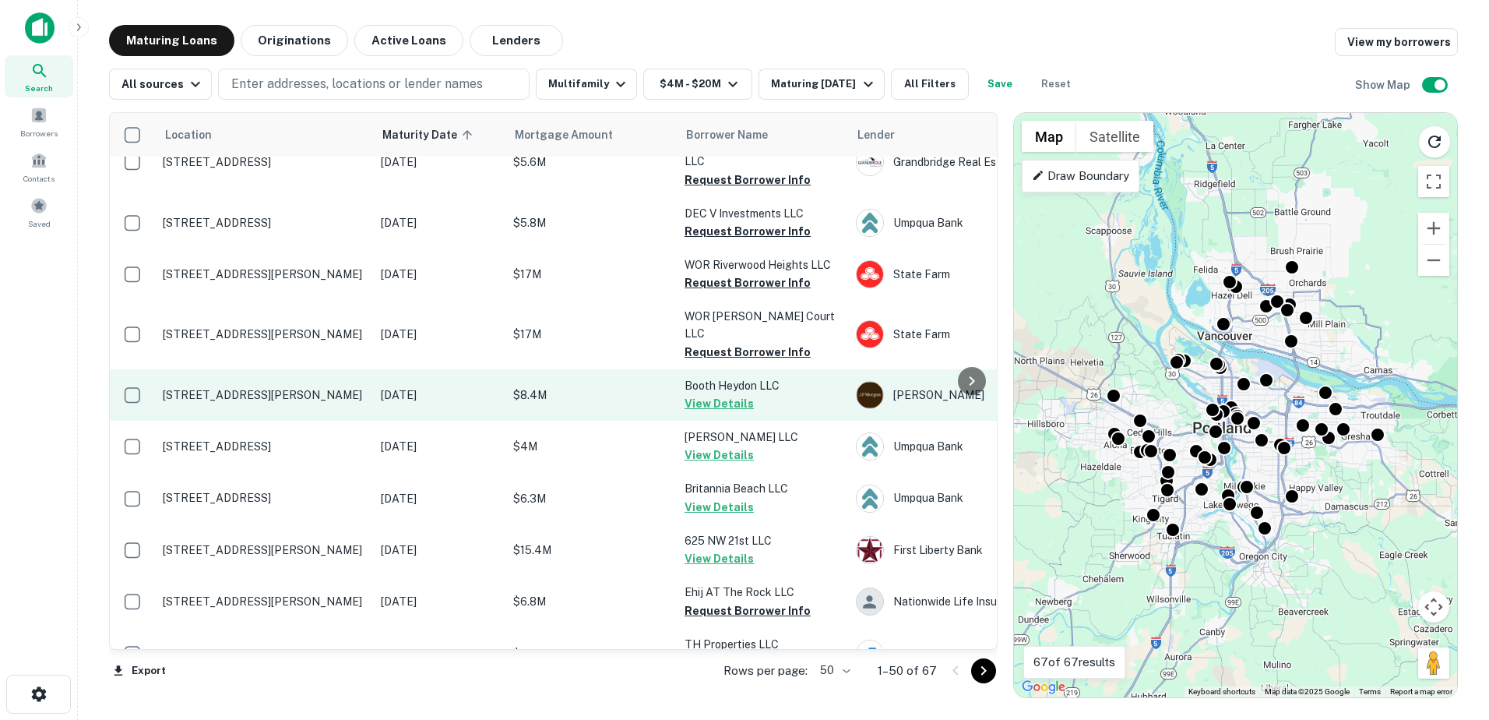
click at [705, 394] on button "View Details" at bounding box center [719, 403] width 69 height 19
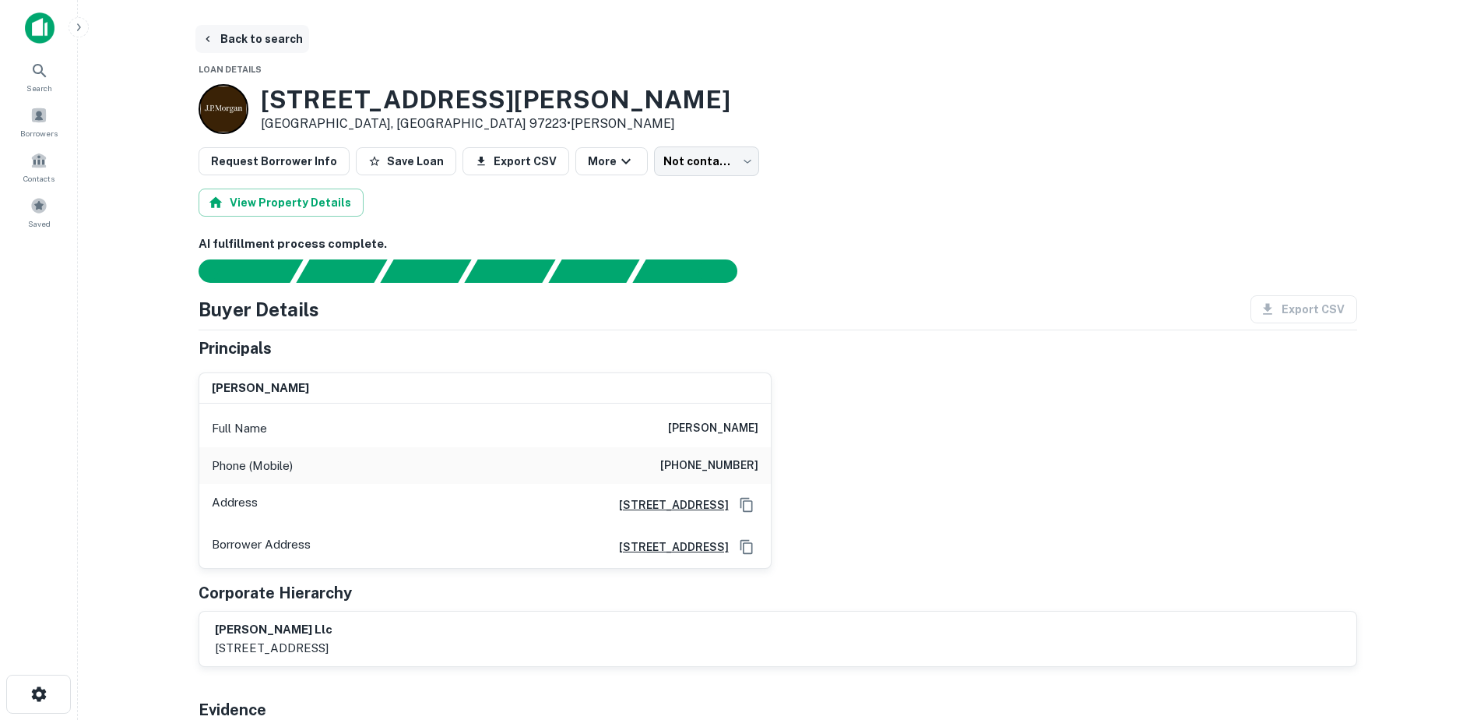
click at [207, 41] on icon "button" at bounding box center [208, 39] width 12 height 12
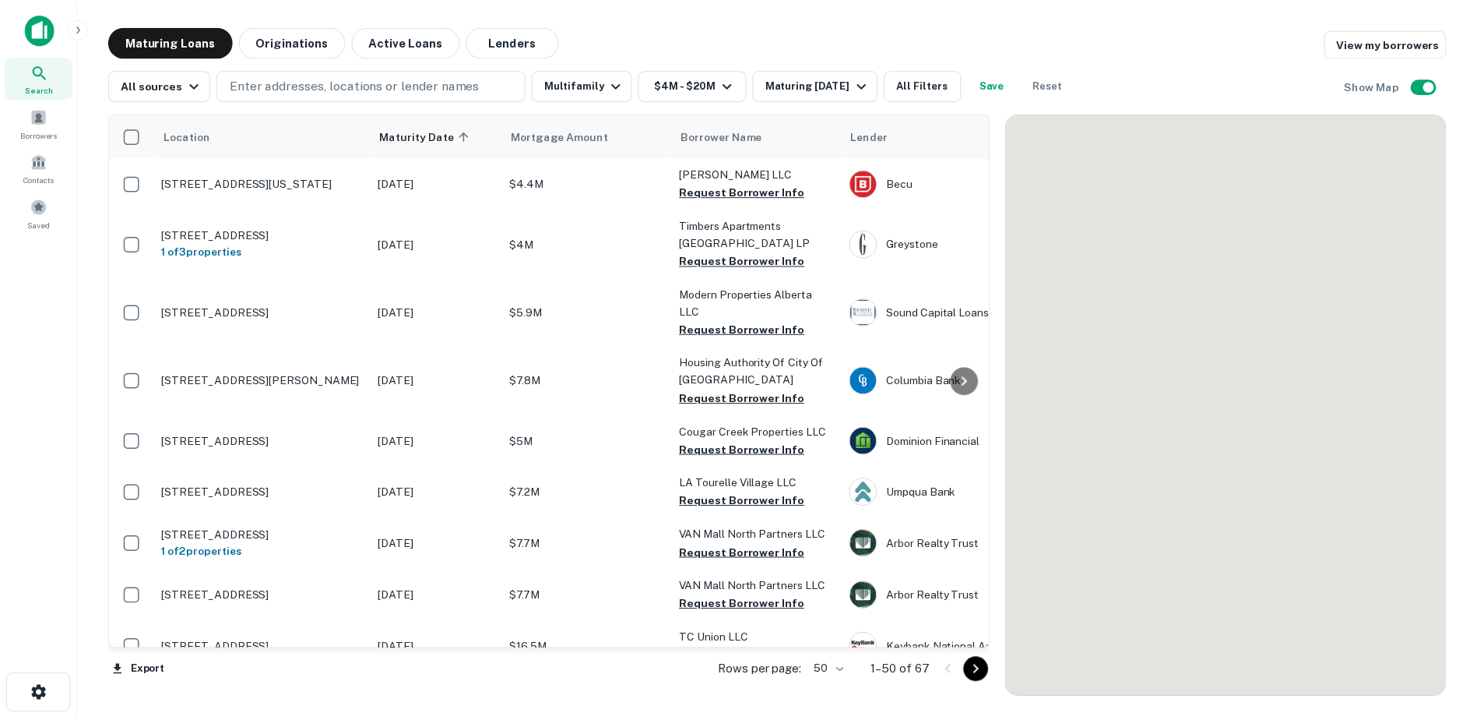
scroll to position [1739, 0]
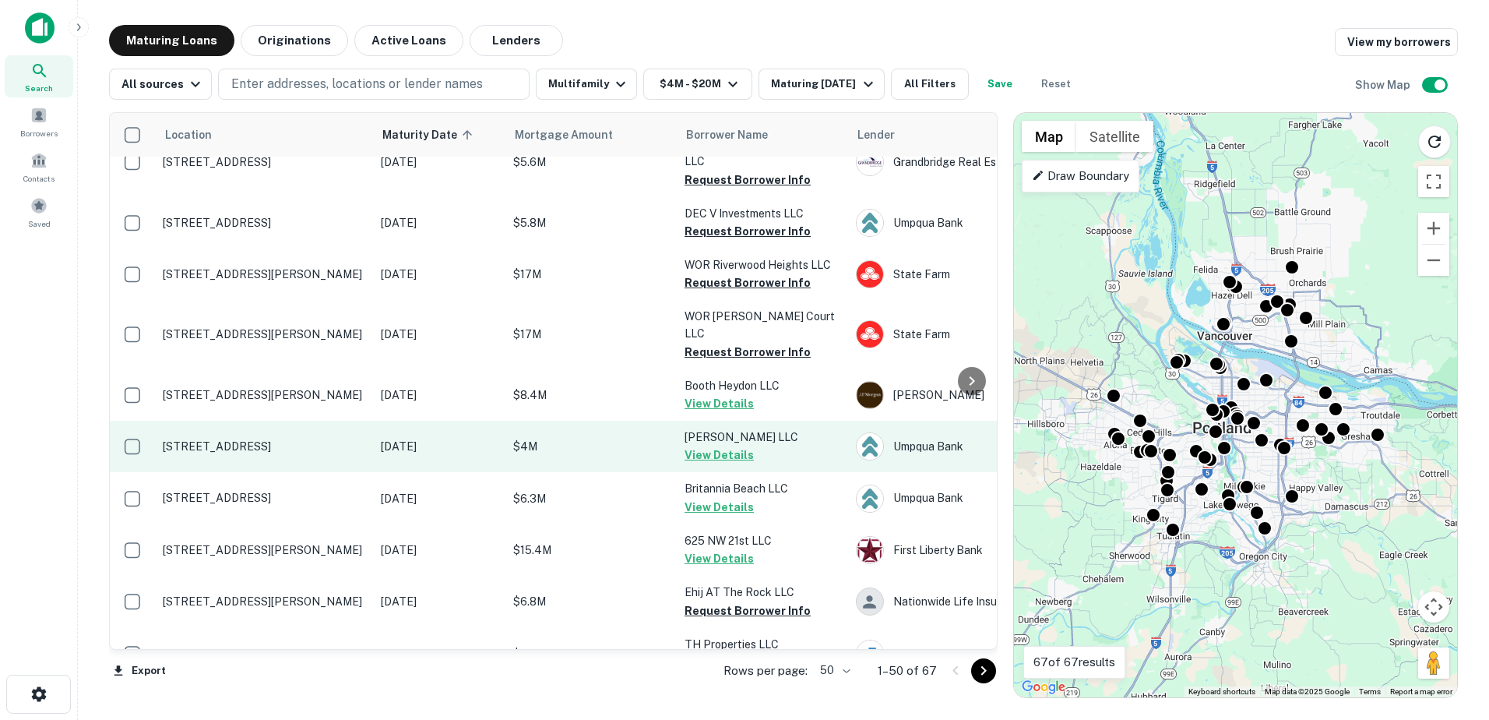
click at [717, 445] on button "View Details" at bounding box center [719, 454] width 69 height 19
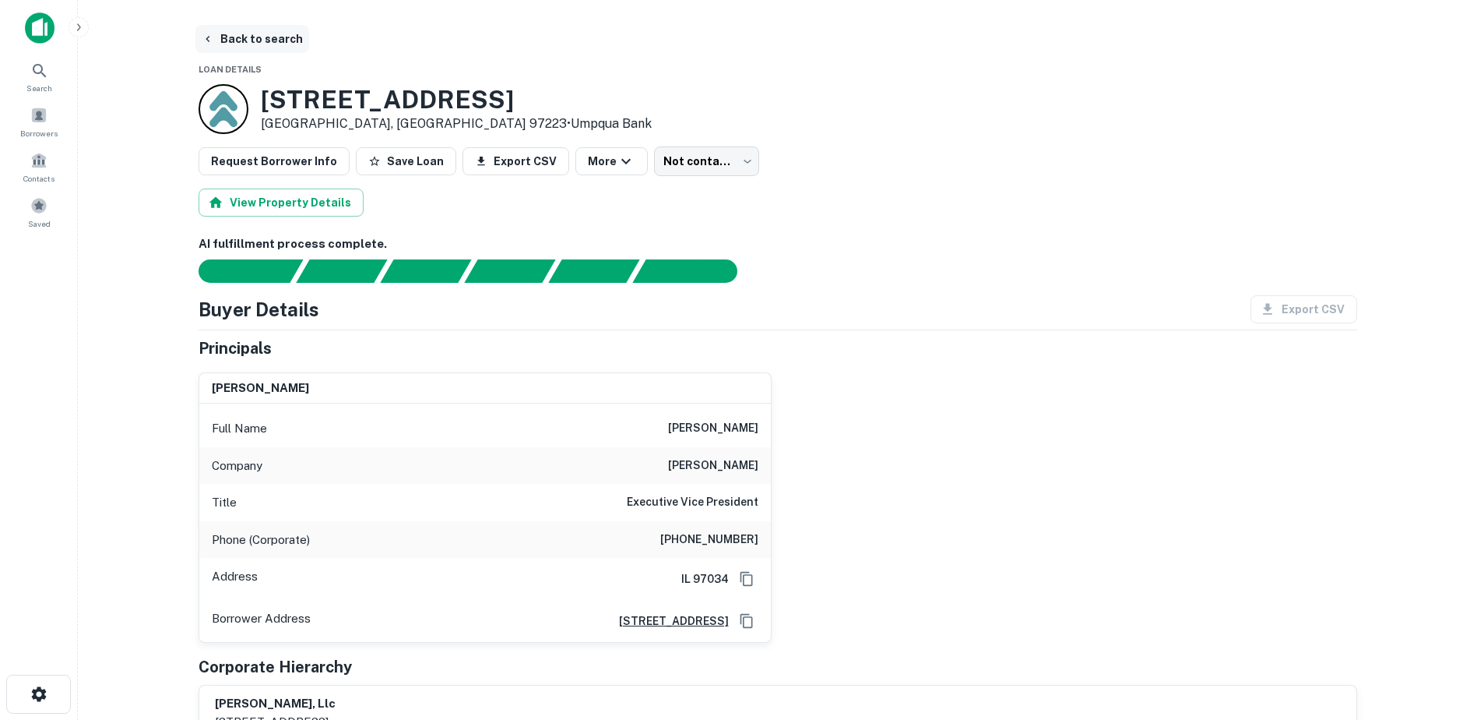
click at [204, 32] on button "Back to search" at bounding box center [252, 39] width 114 height 28
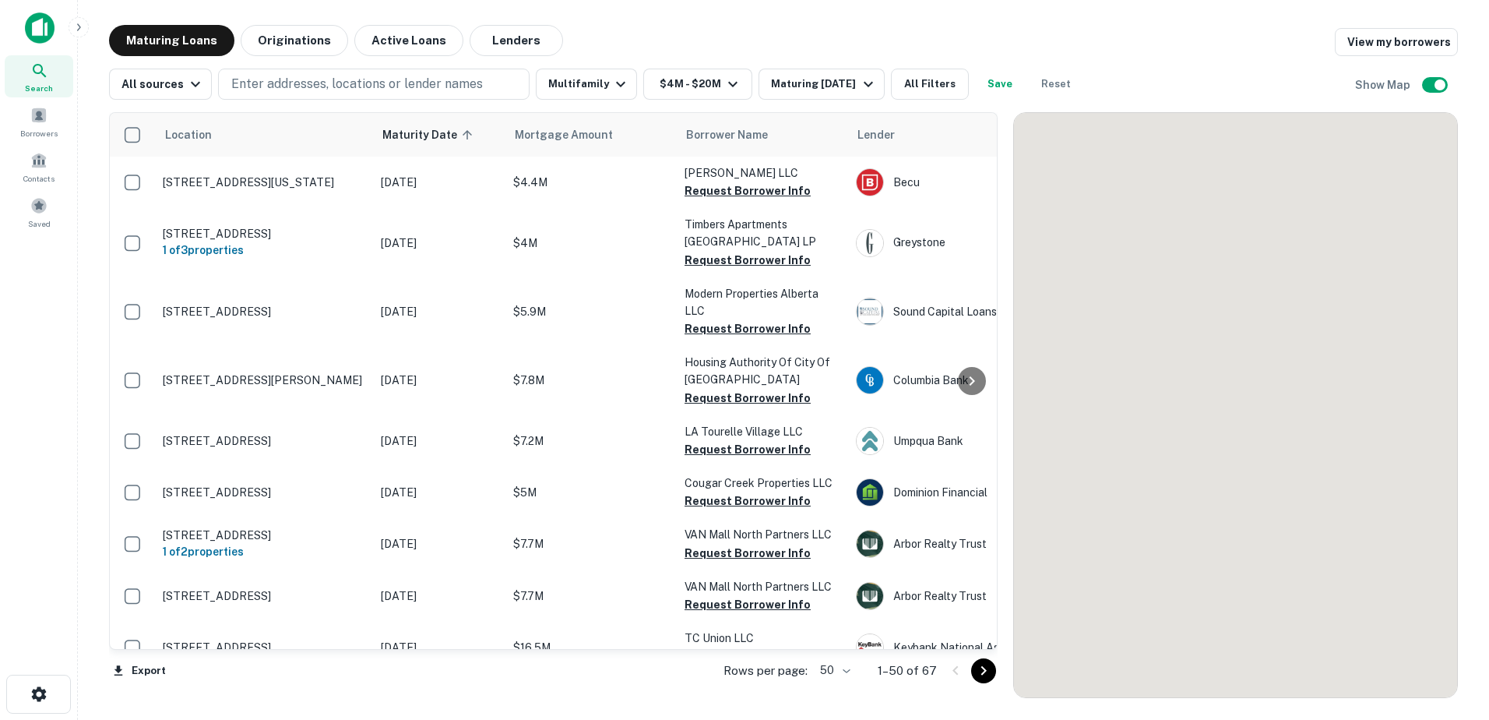
scroll to position [1739, 0]
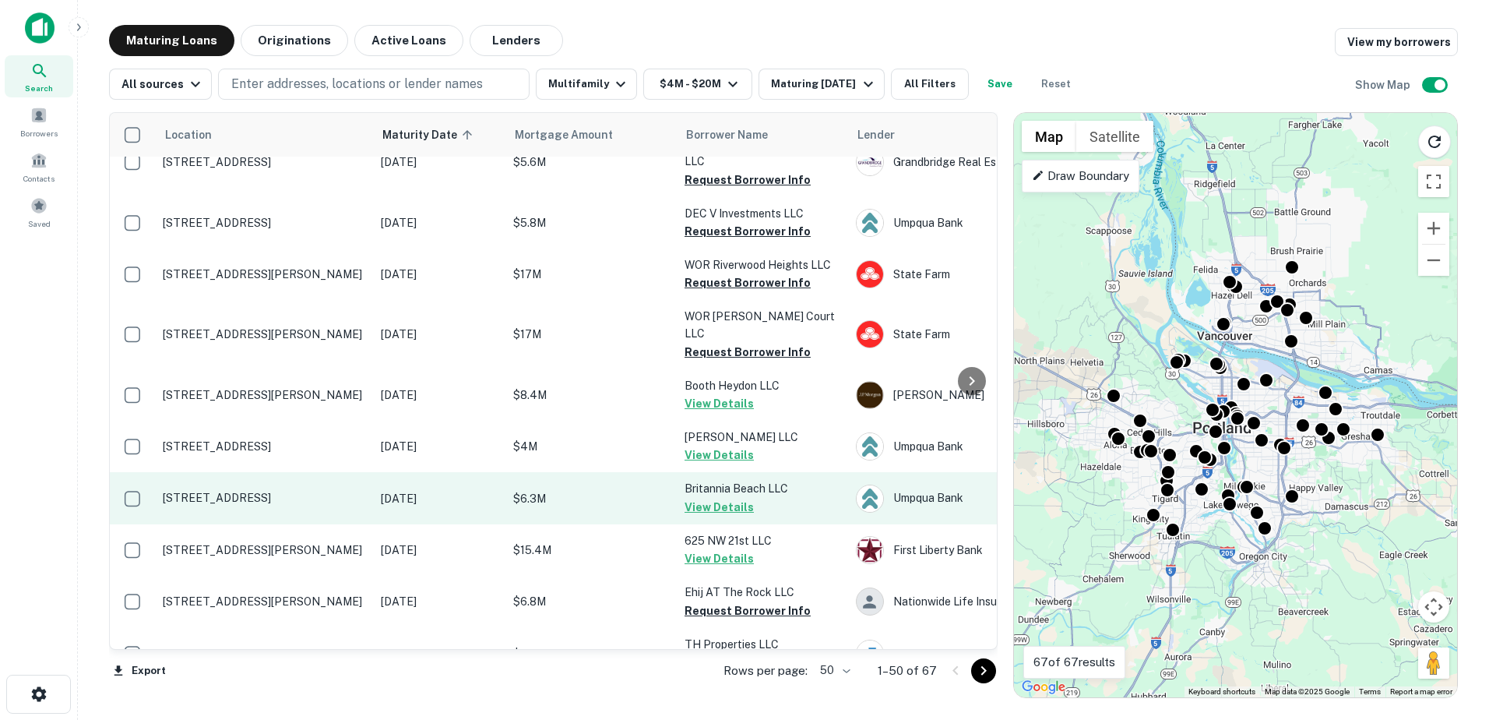
click at [706, 498] on button "View Details" at bounding box center [719, 507] width 69 height 19
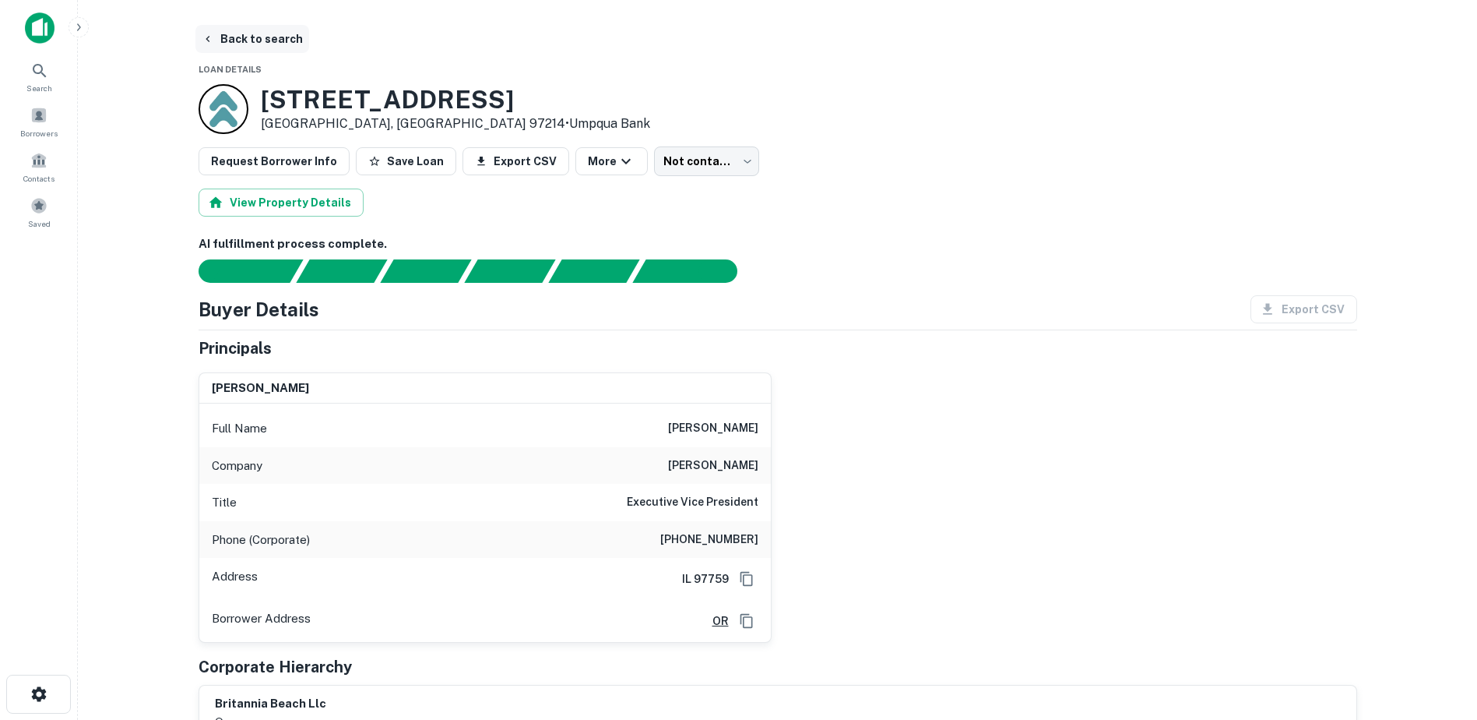
click at [211, 35] on icon "button" at bounding box center [208, 39] width 12 height 12
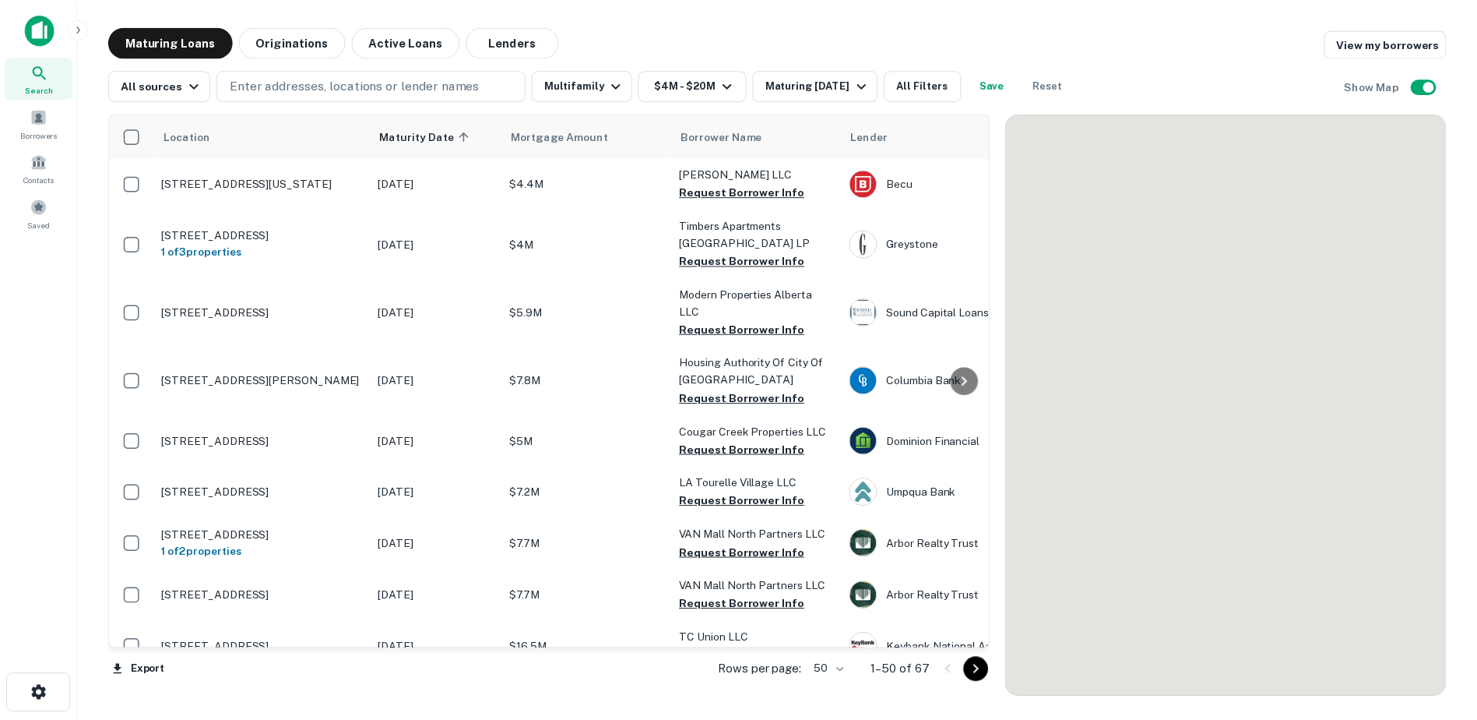
scroll to position [1739, 0]
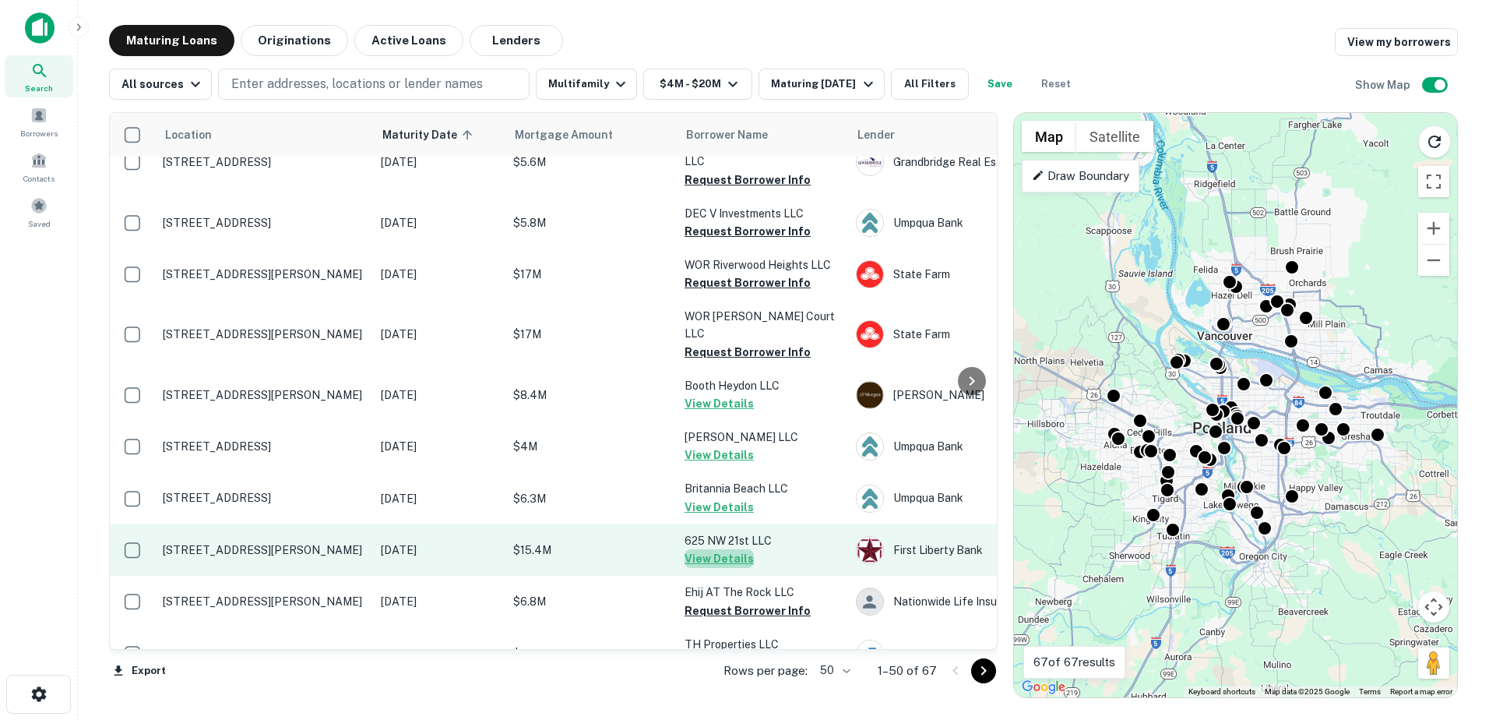
click at [728, 549] on button "View Details" at bounding box center [719, 558] width 69 height 19
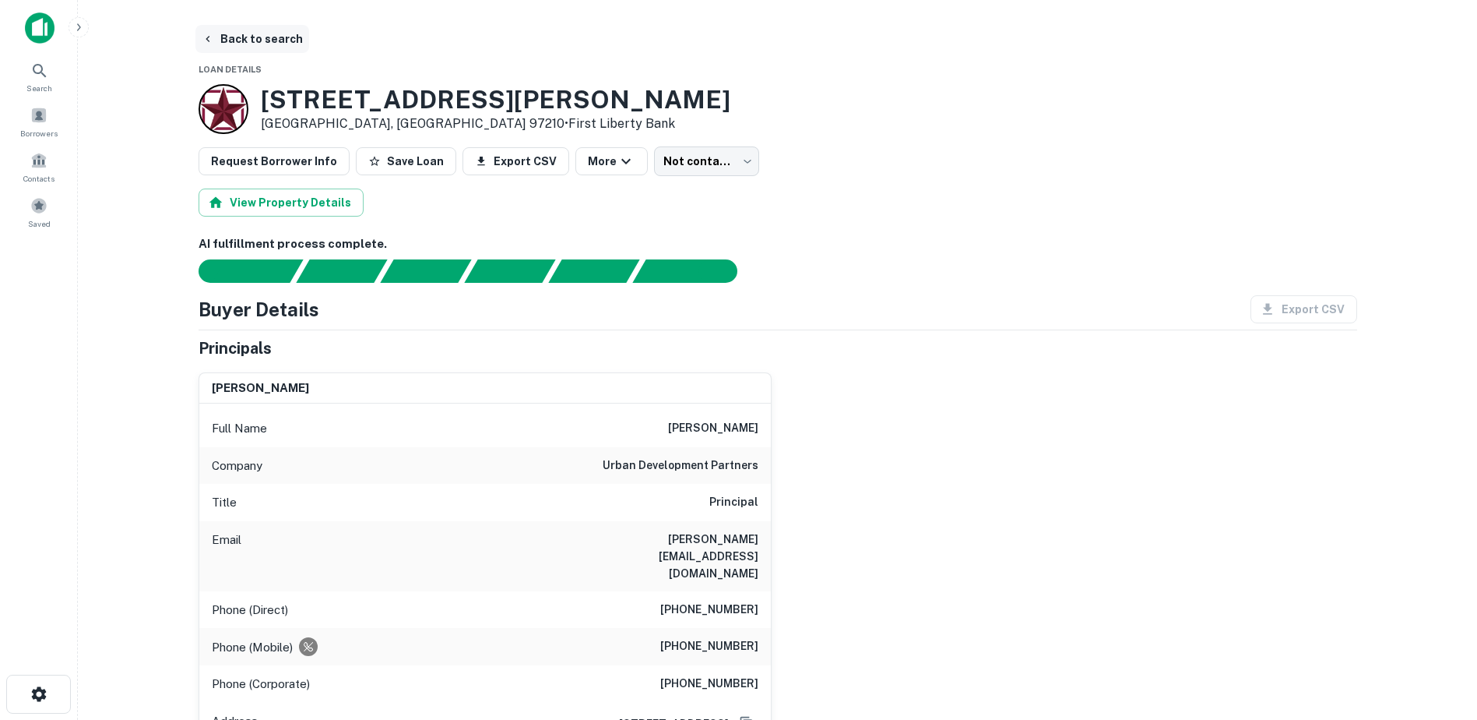
click at [210, 37] on icon "button" at bounding box center [208, 39] width 12 height 12
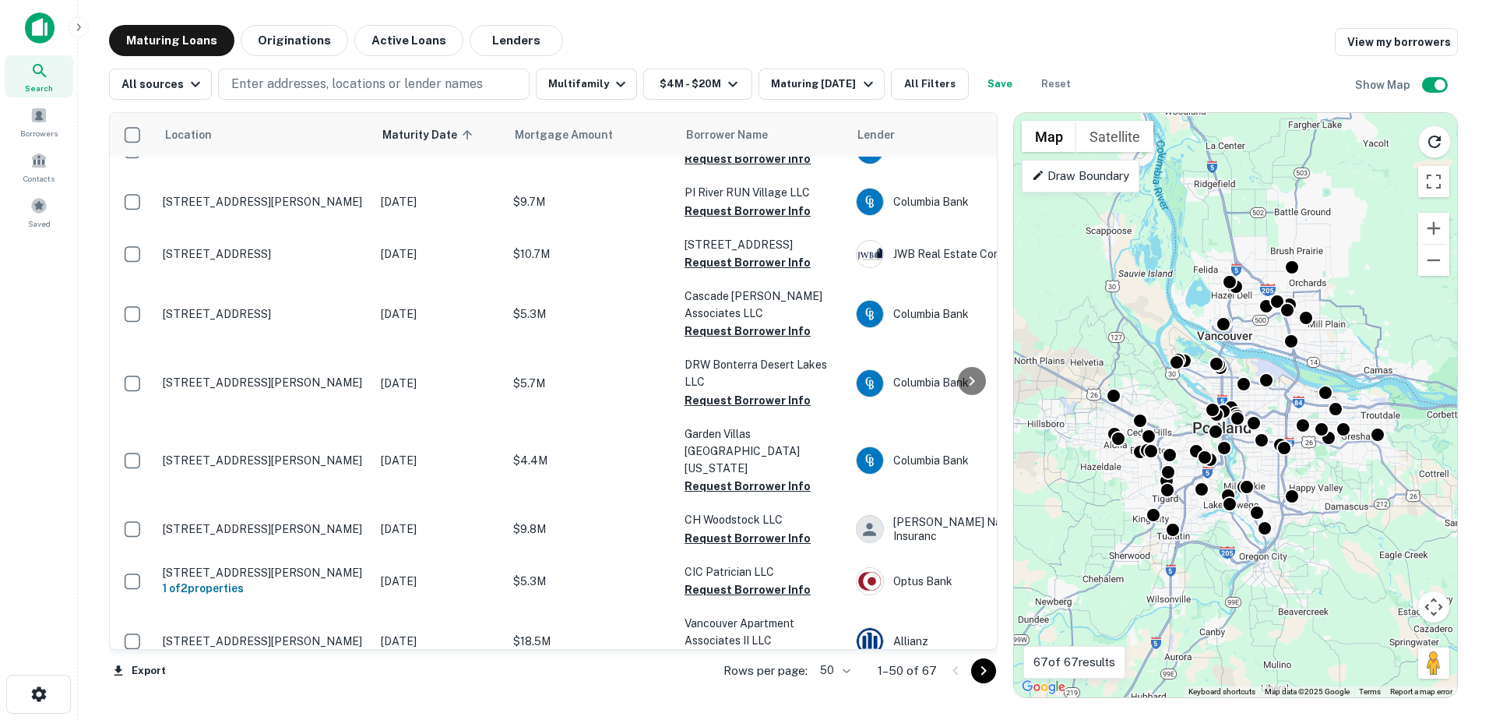
scroll to position [2371, 0]
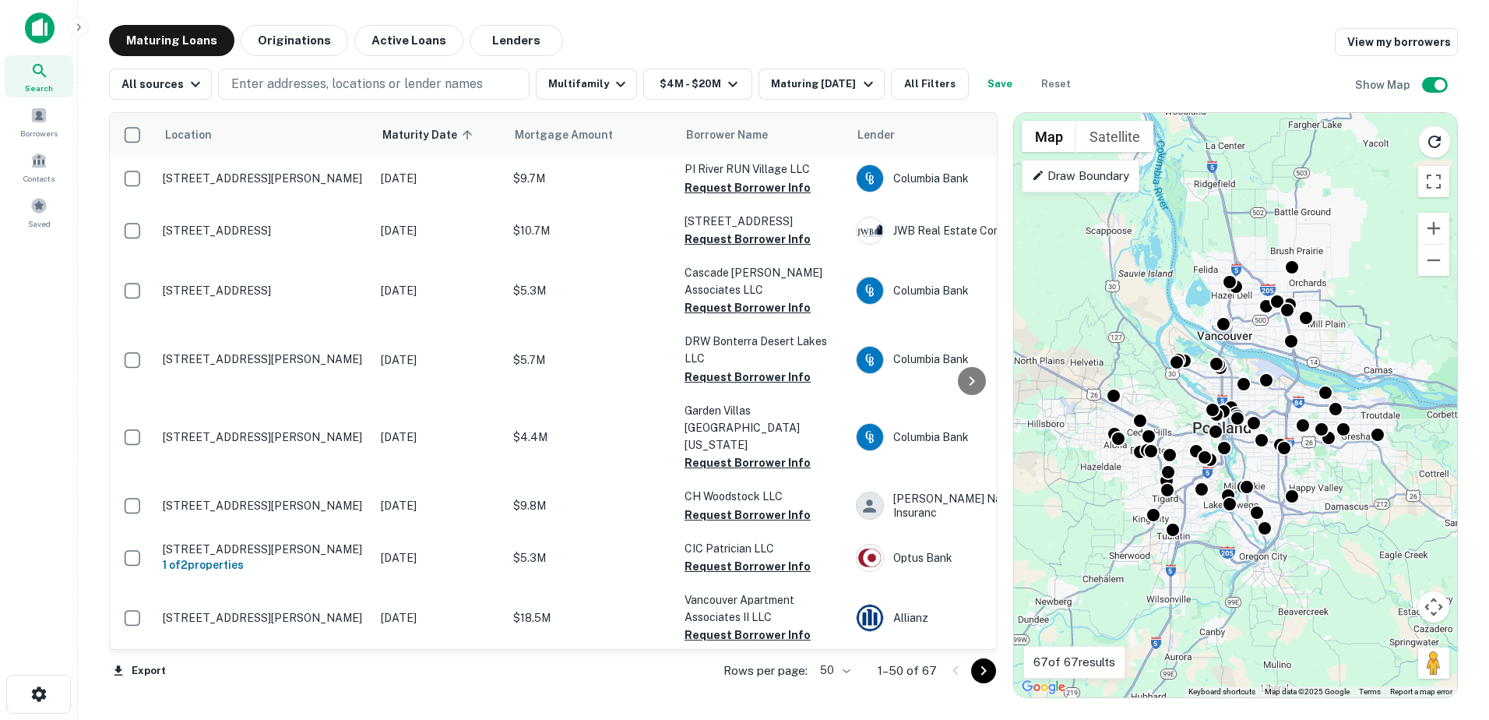
click at [980, 673] on icon "Go to next page" at bounding box center [983, 670] width 19 height 19
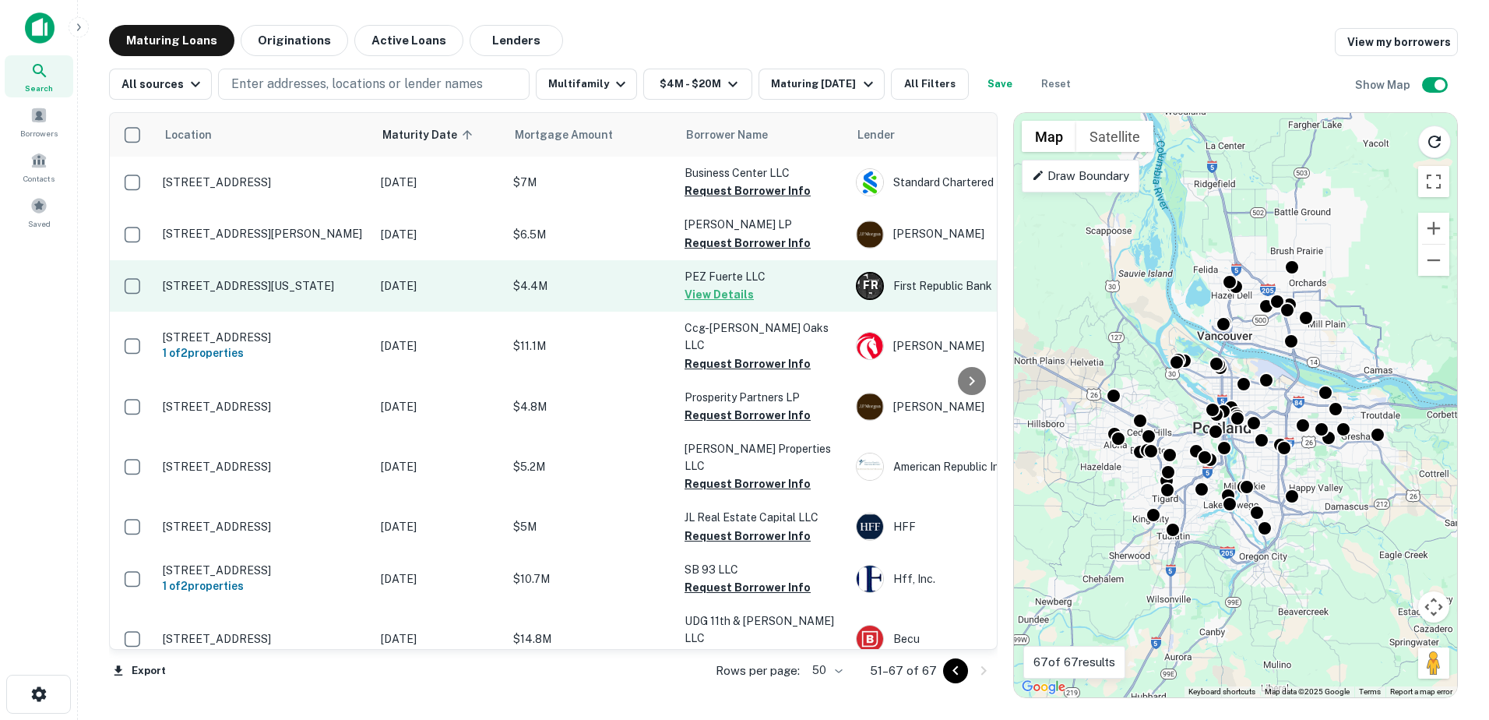
click at [720, 294] on button "View Details" at bounding box center [719, 294] width 69 height 19
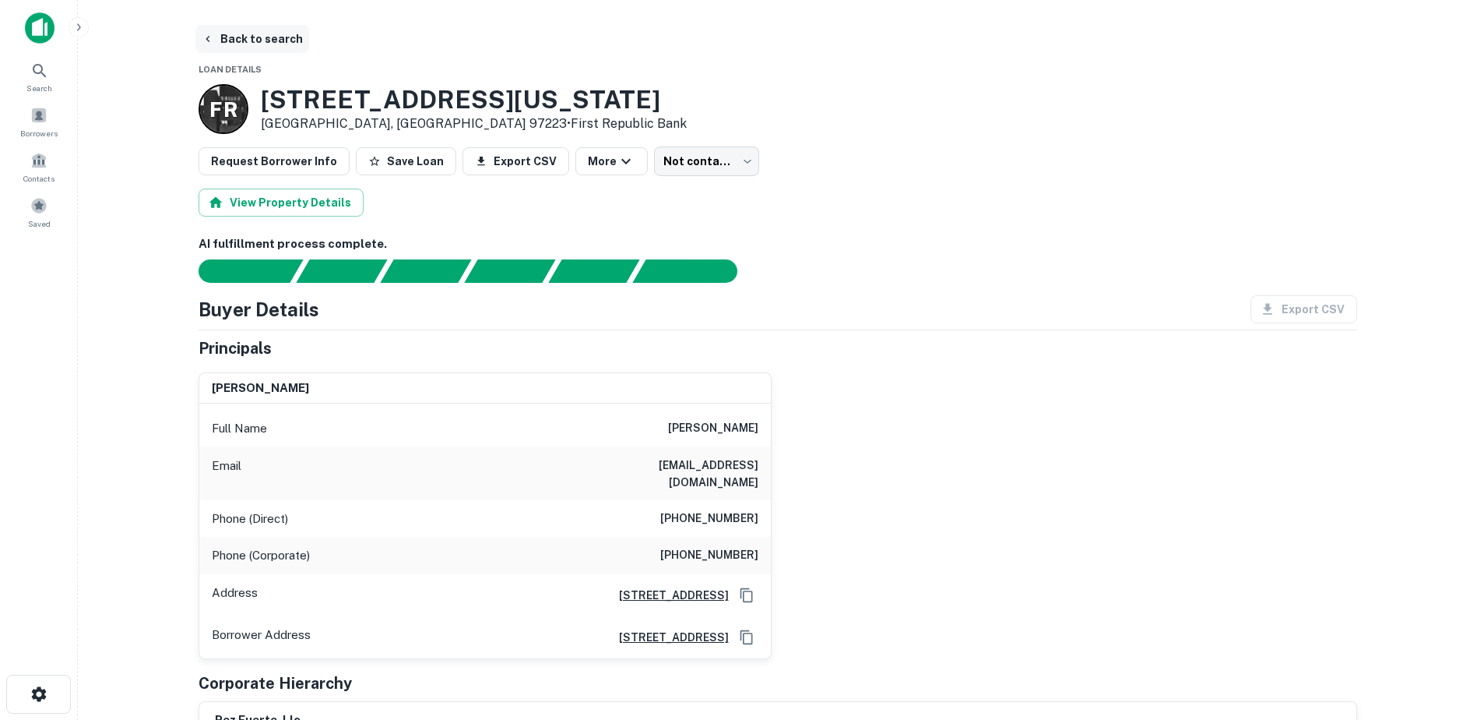
click at [235, 29] on button "Back to search" at bounding box center [252, 39] width 114 height 28
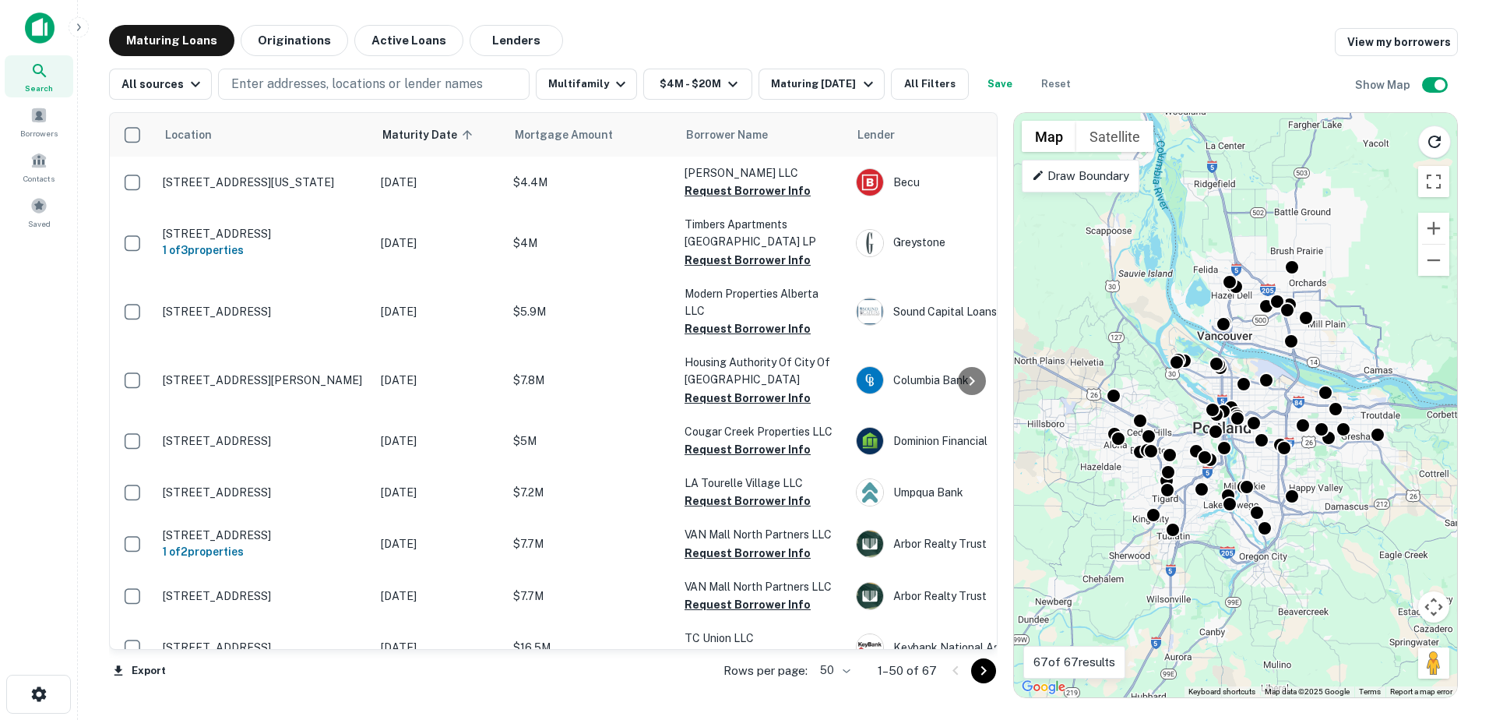
click at [989, 670] on icon "Go to next page" at bounding box center [983, 670] width 19 height 19
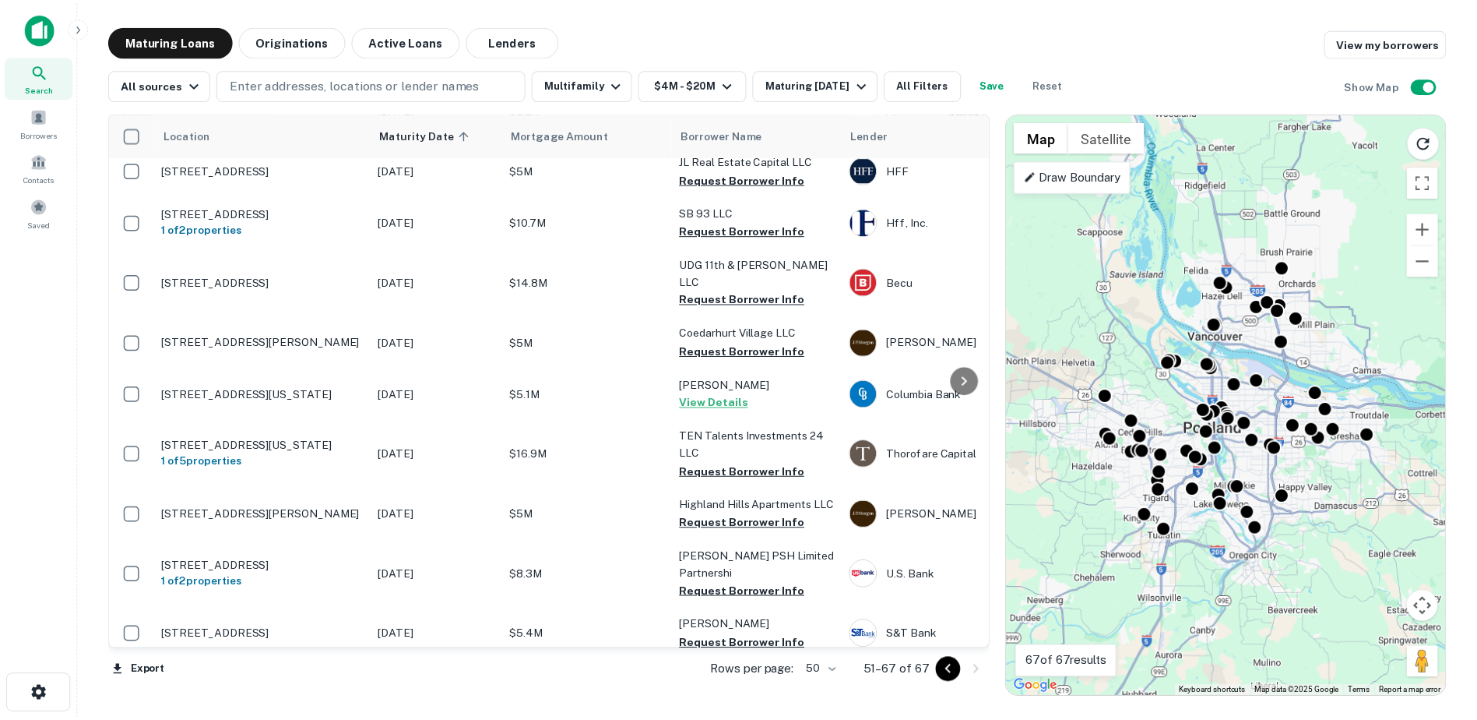
scroll to position [471, 0]
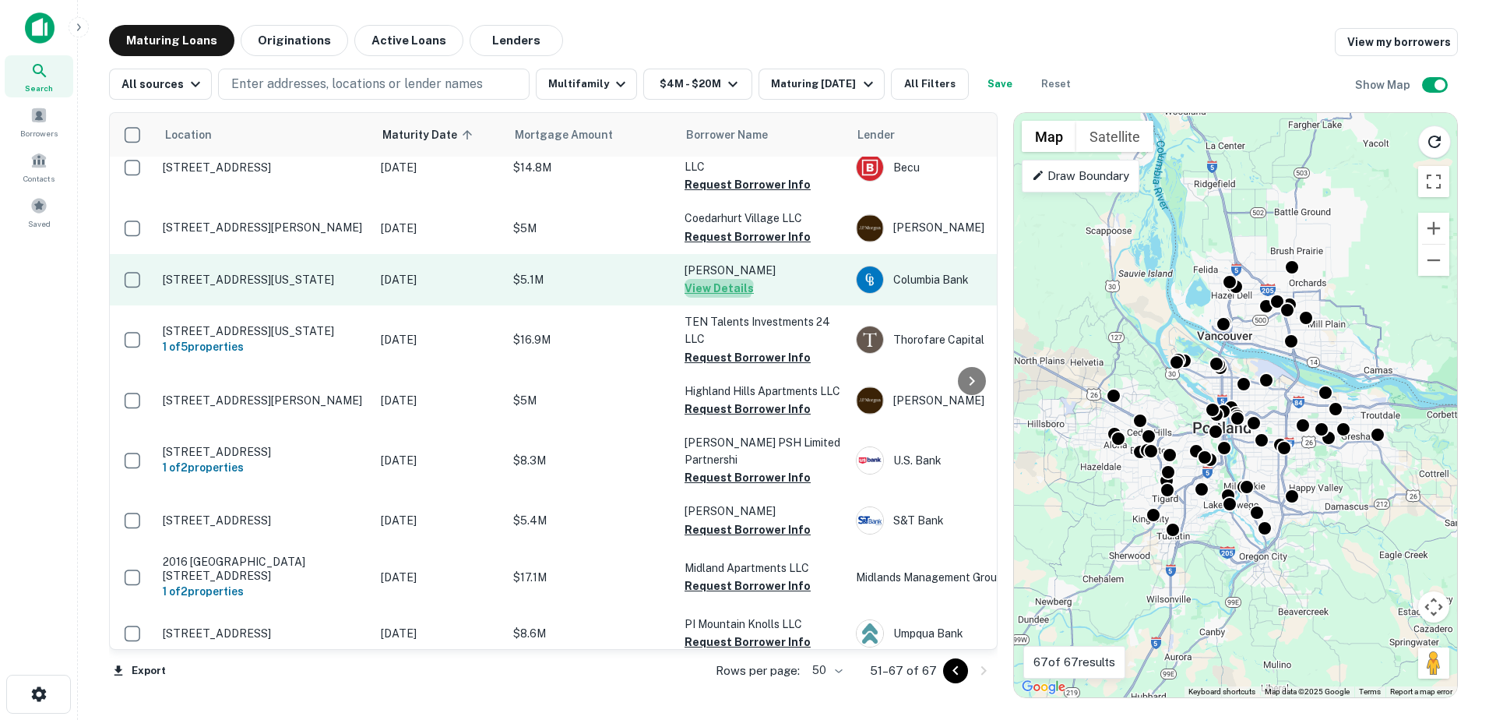
click at [709, 279] on button "View Details" at bounding box center [719, 288] width 69 height 19
